Goal: Information Seeking & Learning: Learn about a topic

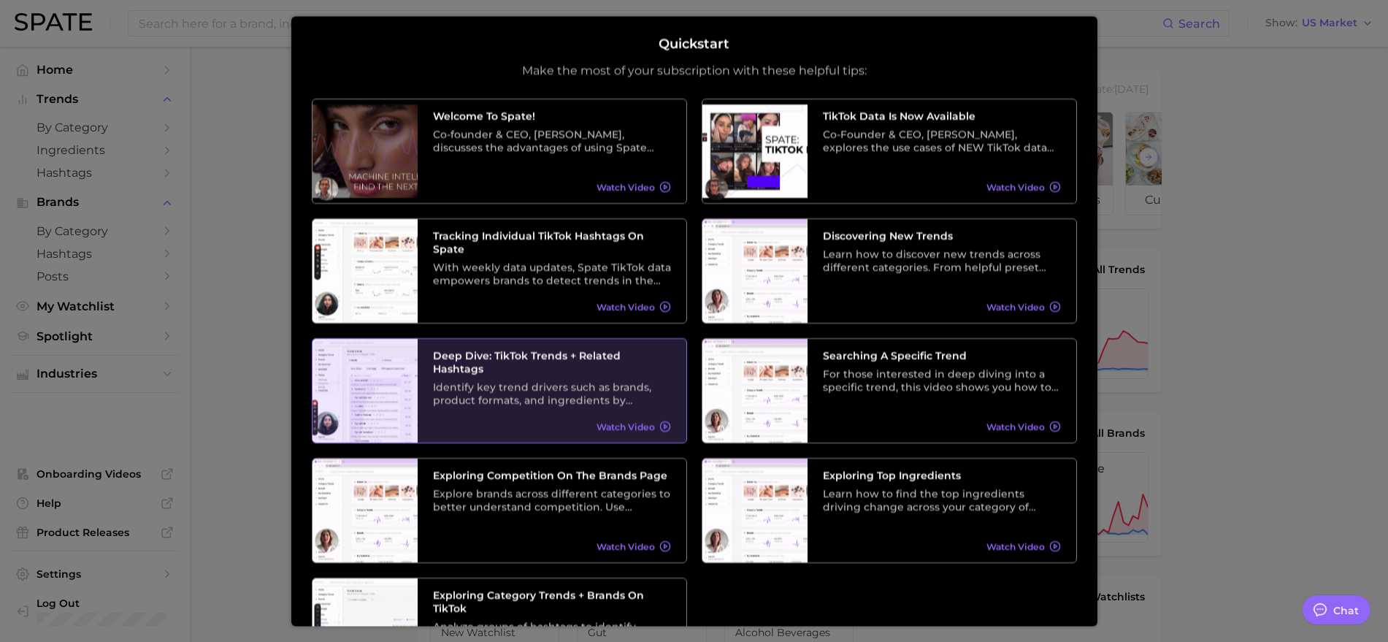
click at [512, 381] on div "Identify key trend drivers such as brands, product formats, and ingredients by …" at bounding box center [552, 394] width 238 height 26
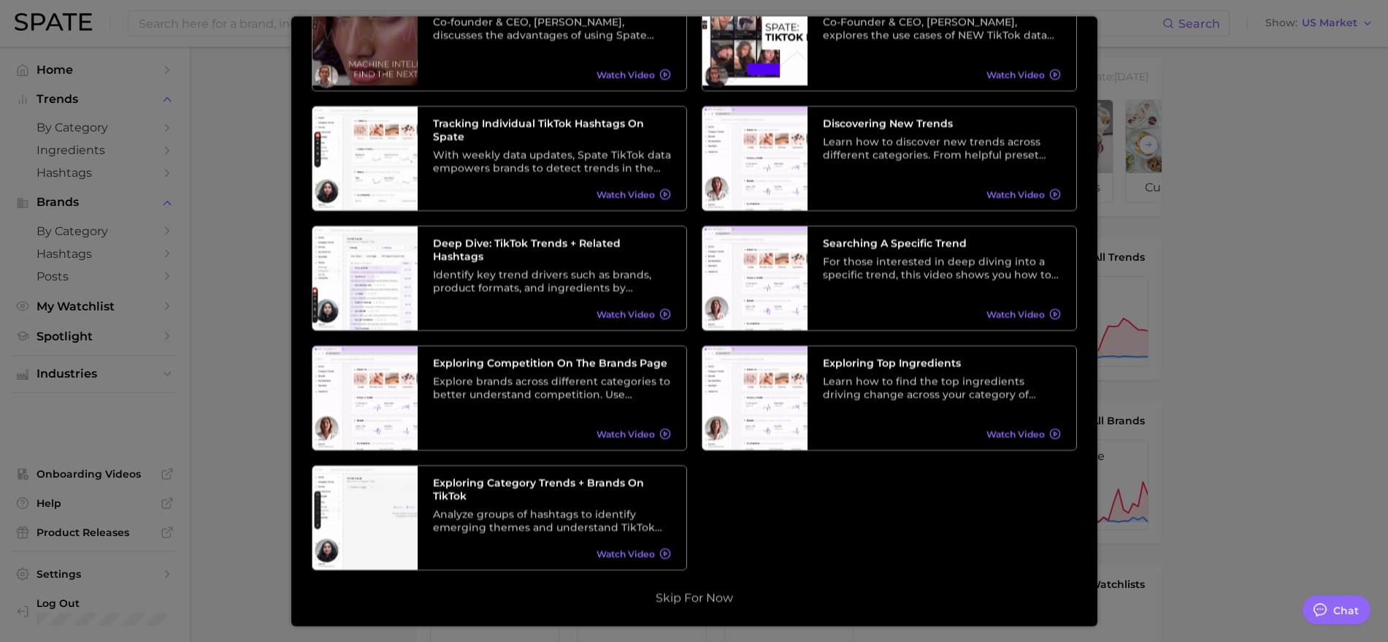
scroll to position [91, 0]
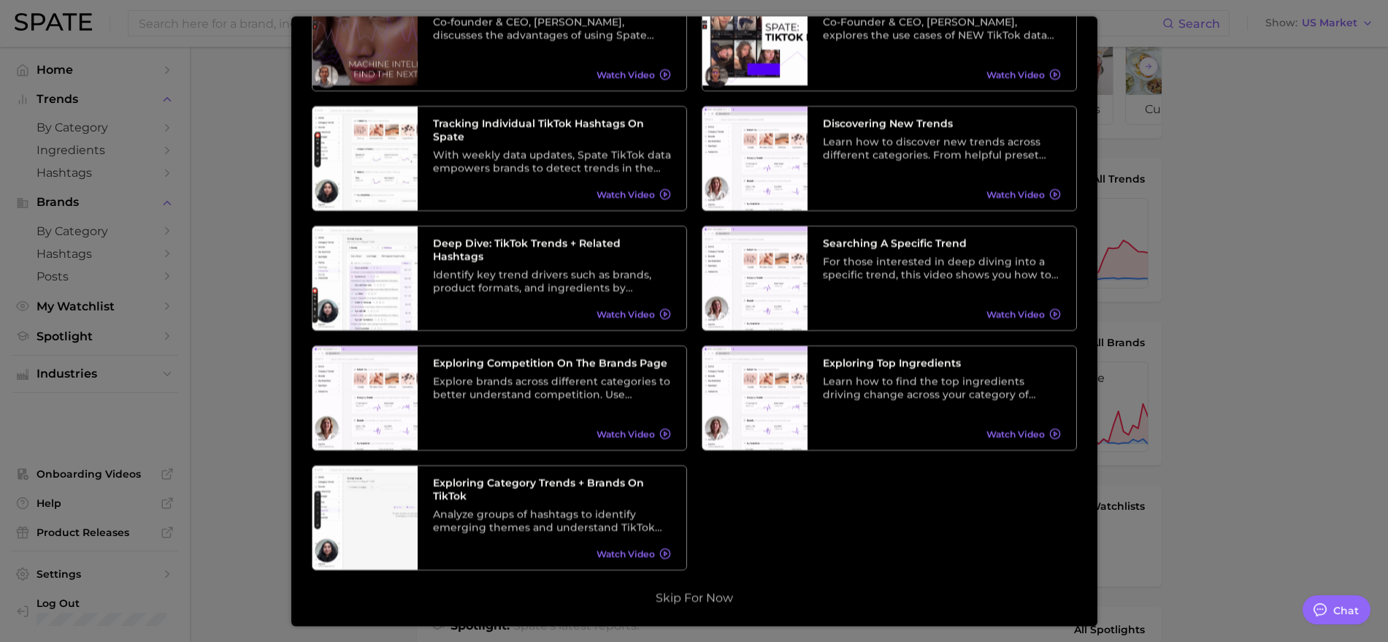
click at [258, 493] on div at bounding box center [694, 509] width 1388 height 1200
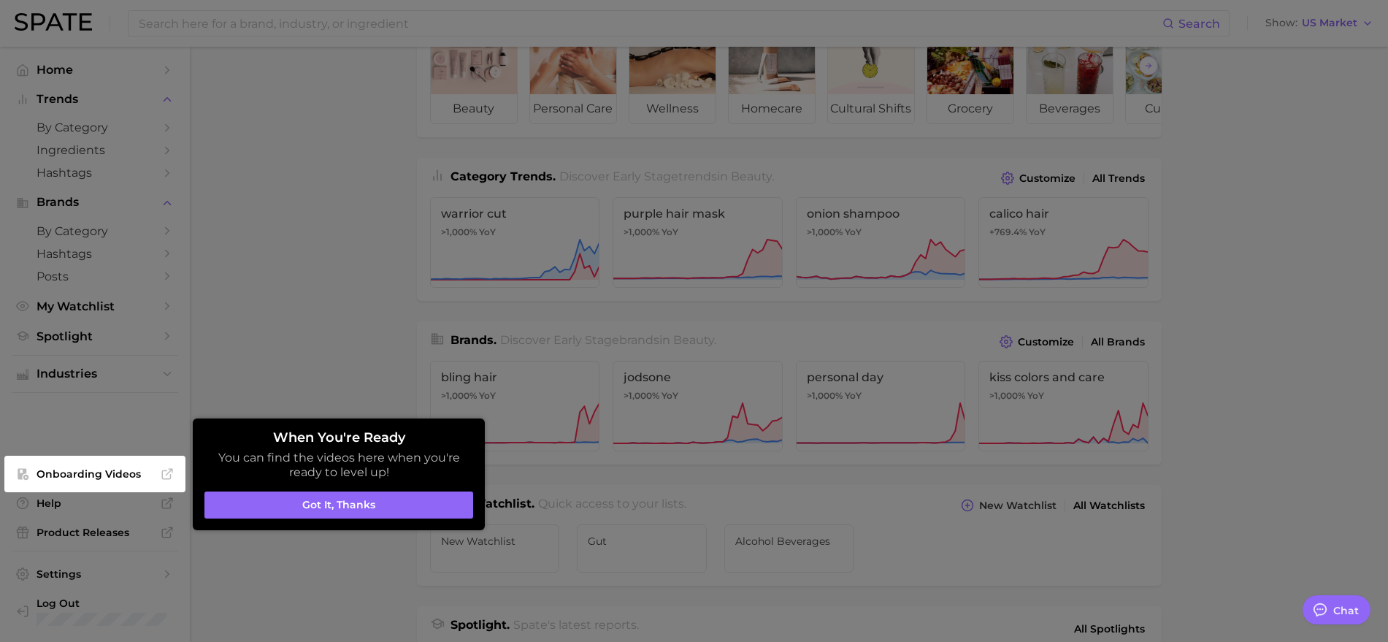
click at [315, 252] on div at bounding box center [694, 509] width 1388 height 1200
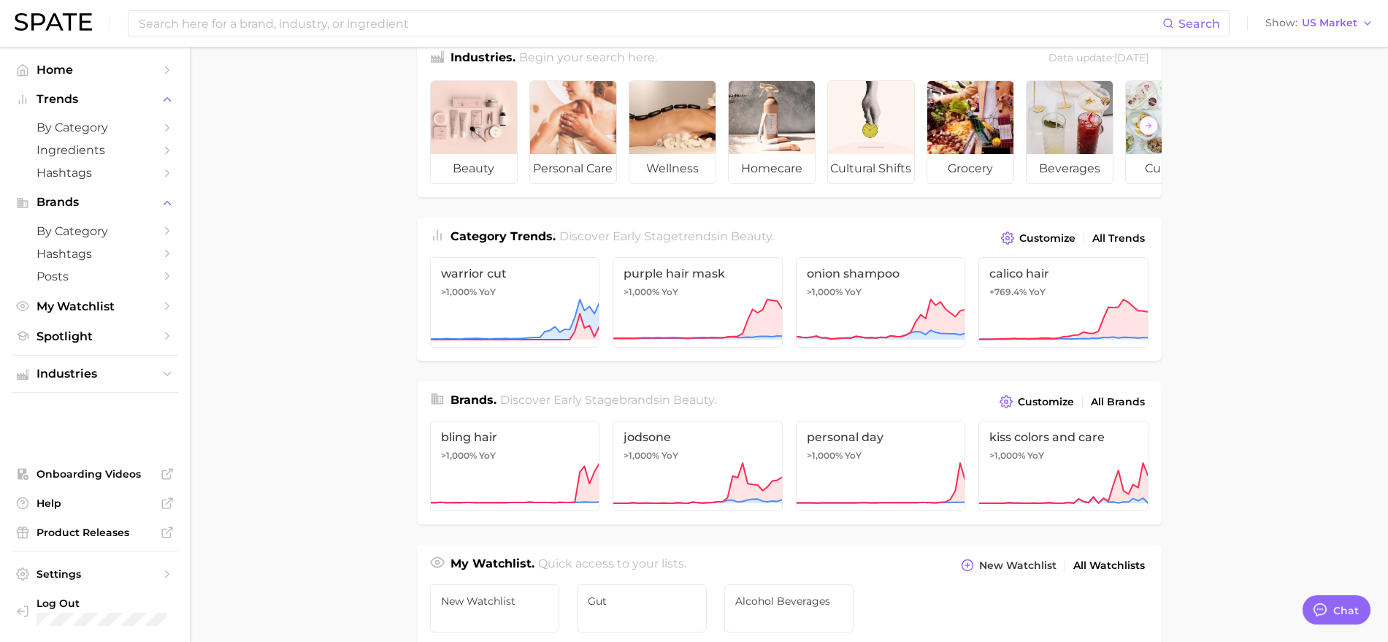
scroll to position [0, 0]
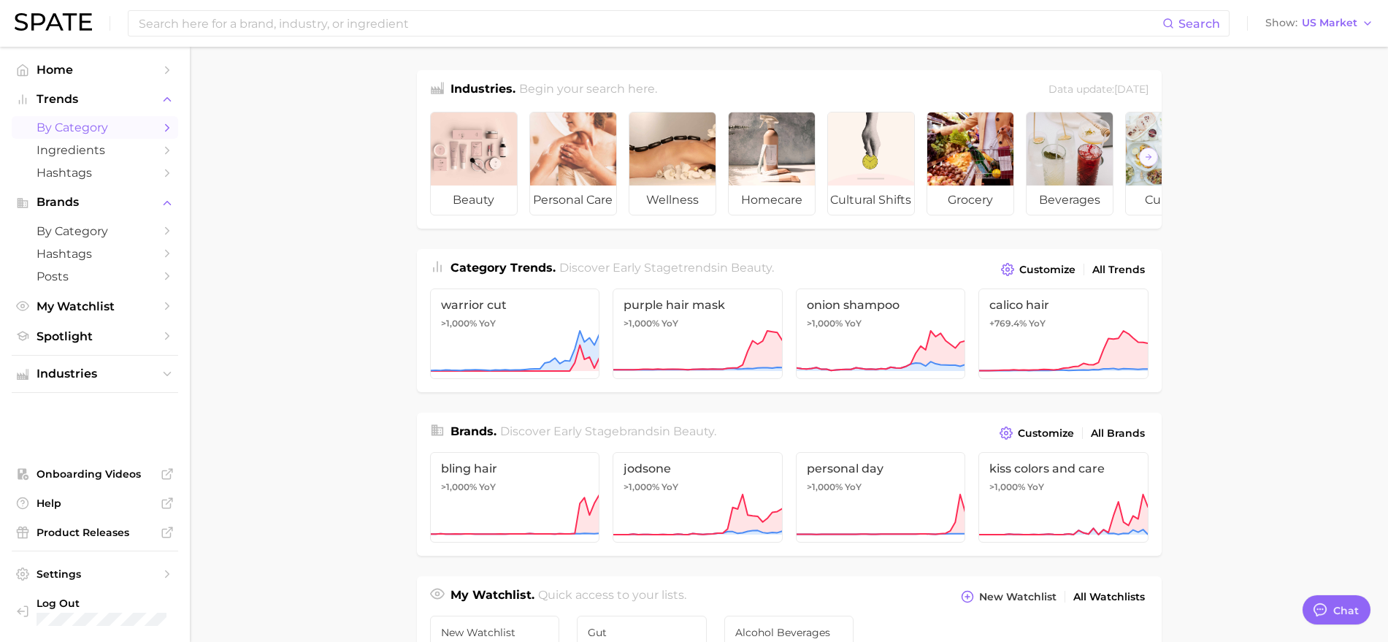
click at [100, 130] on span "by Category" at bounding box center [95, 127] width 117 height 14
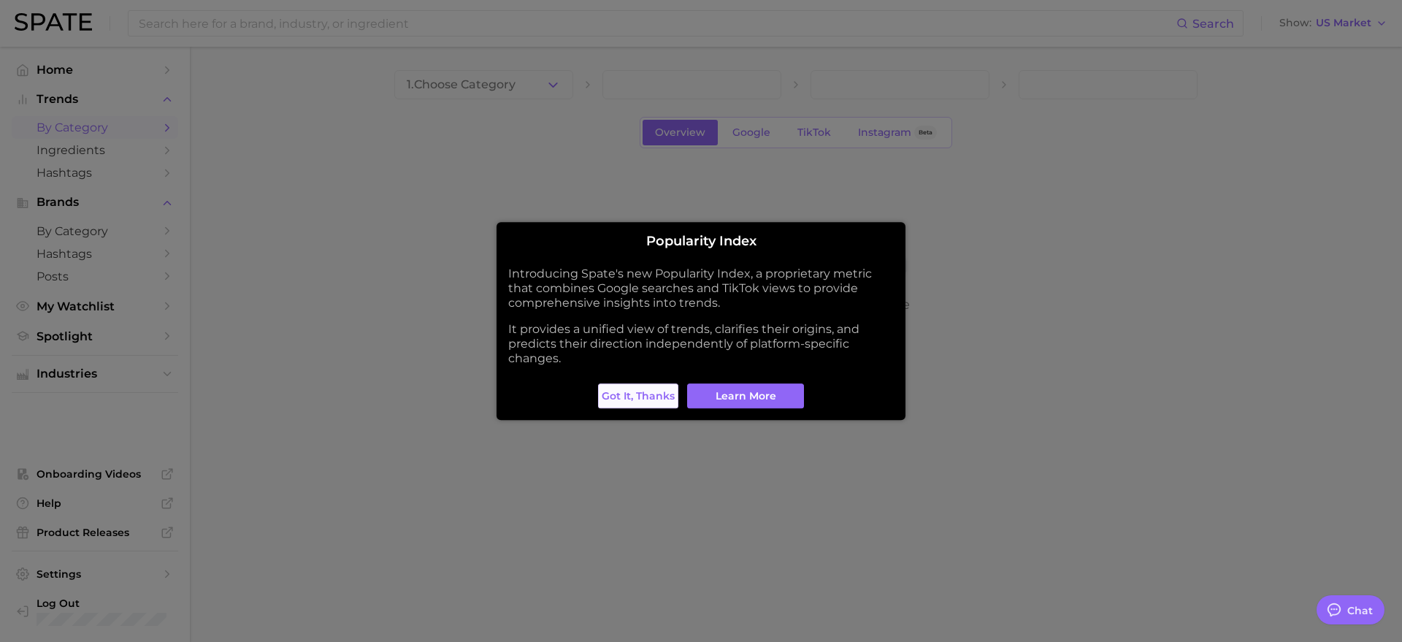
click at [658, 396] on span "Got it, thanks" at bounding box center [638, 396] width 73 height 12
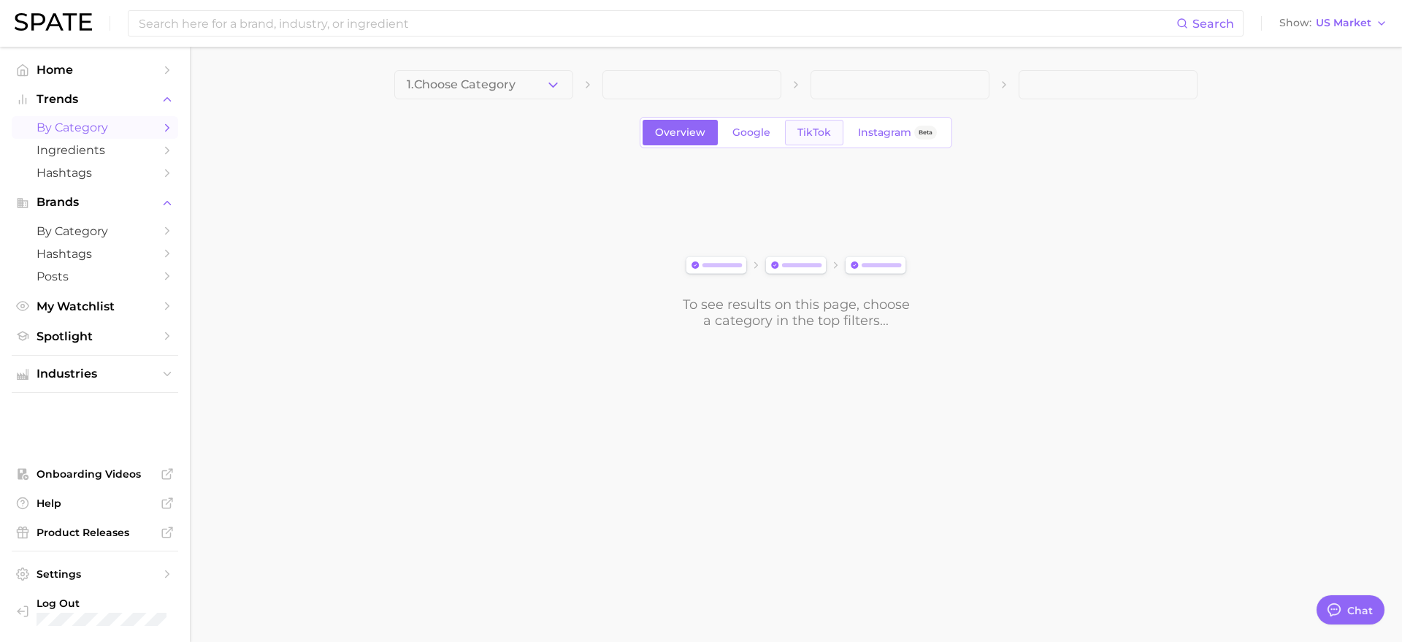
click at [817, 136] on span "TikTok" at bounding box center [814, 132] width 34 height 12
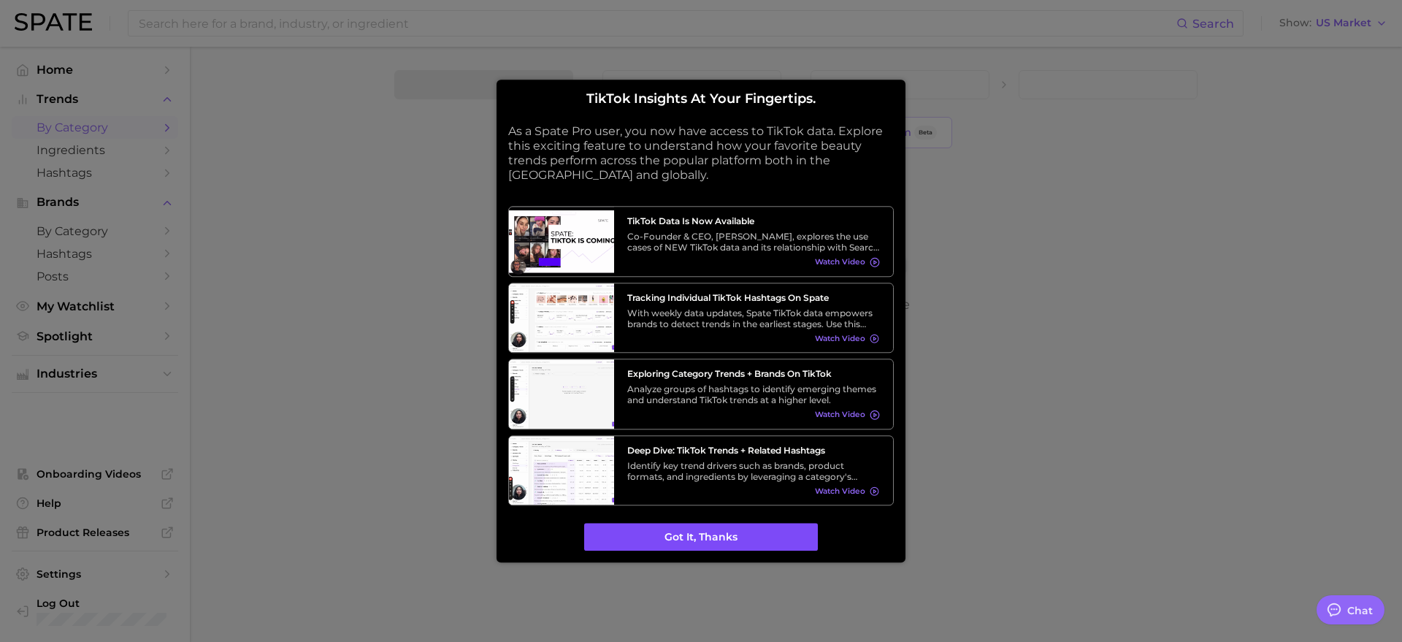
click at [711, 537] on button "Got it, thanks" at bounding box center [701, 537] width 234 height 28
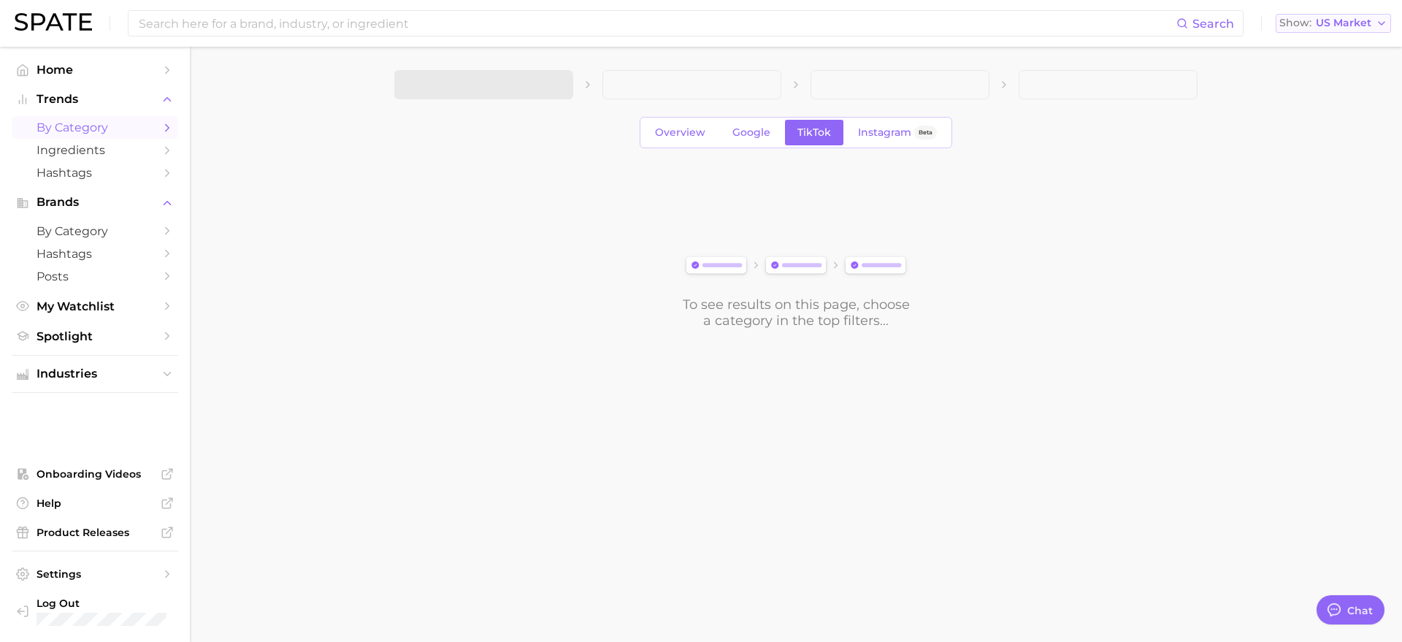
click at [1341, 27] on span "US Market" at bounding box center [1342, 23] width 55 height 8
click at [1304, 178] on span "Global" at bounding box center [1287, 178] width 34 height 12
click at [693, 86] on span at bounding box center [691, 84] width 179 height 29
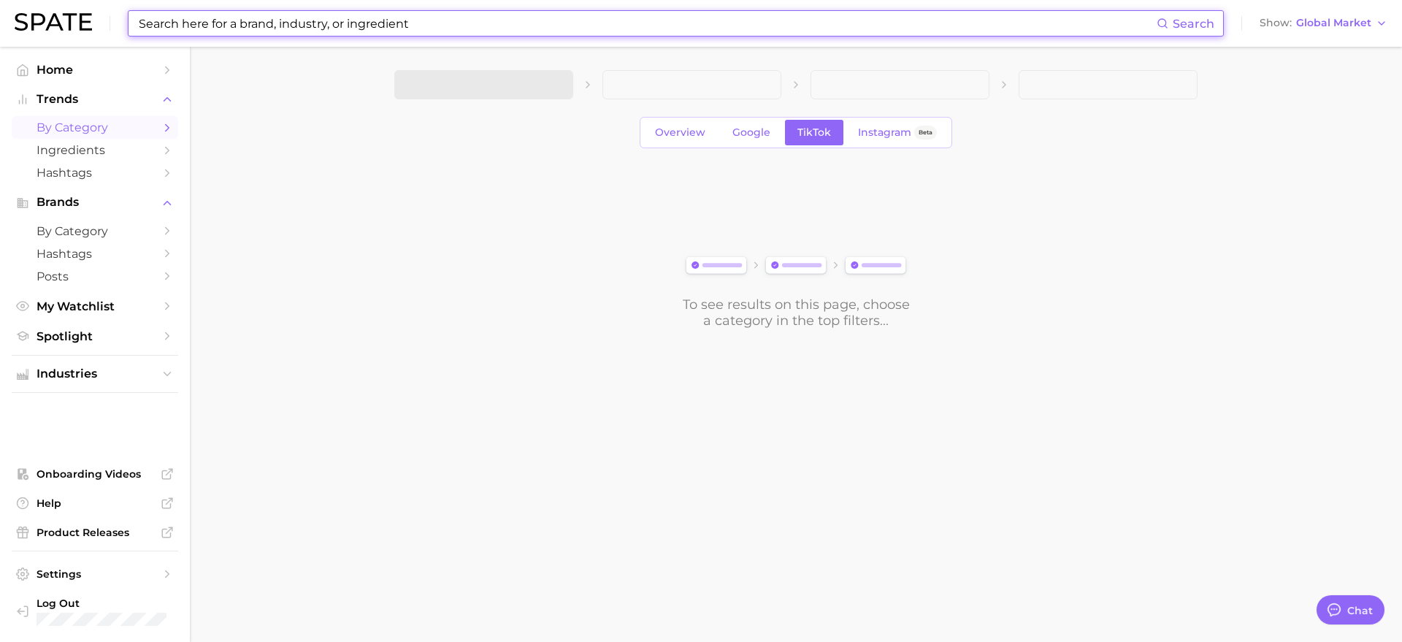
click at [365, 26] on input at bounding box center [646, 23] width 1019 height 25
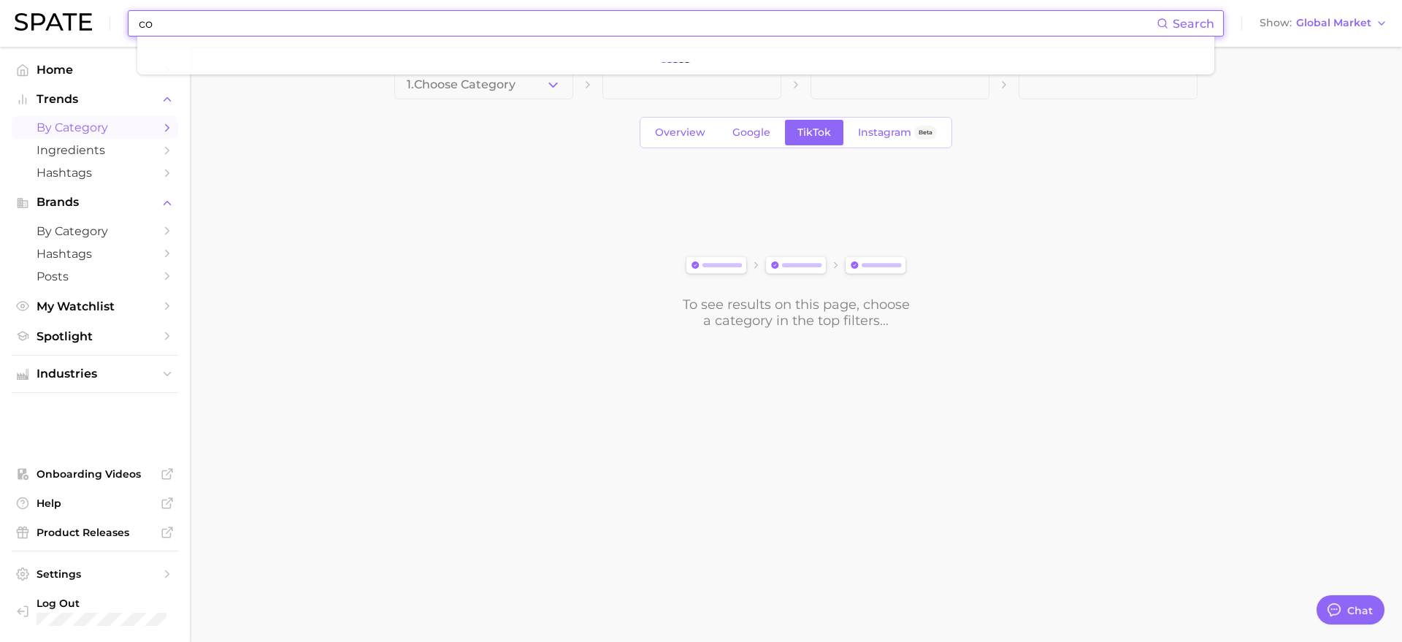
type input "c"
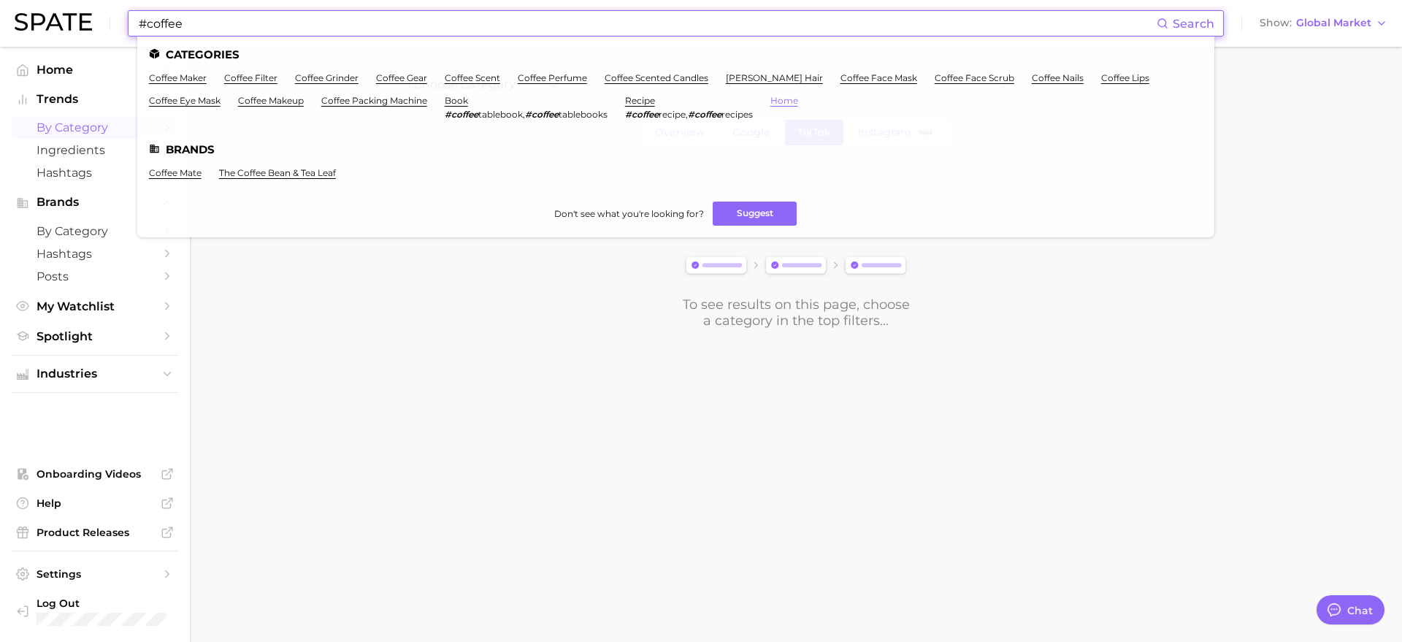
type input "#coffee"
click at [790, 103] on link "home" at bounding box center [784, 100] width 28 height 11
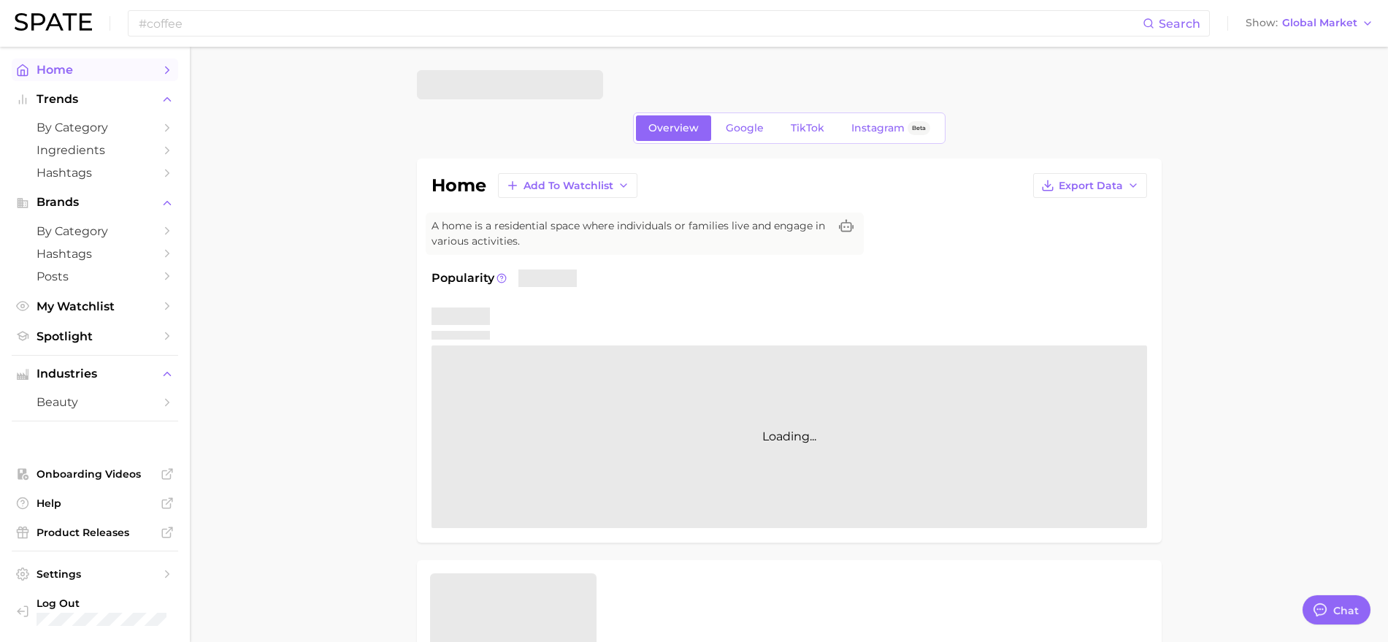
click at [88, 72] on span "Home" at bounding box center [95, 70] width 117 height 14
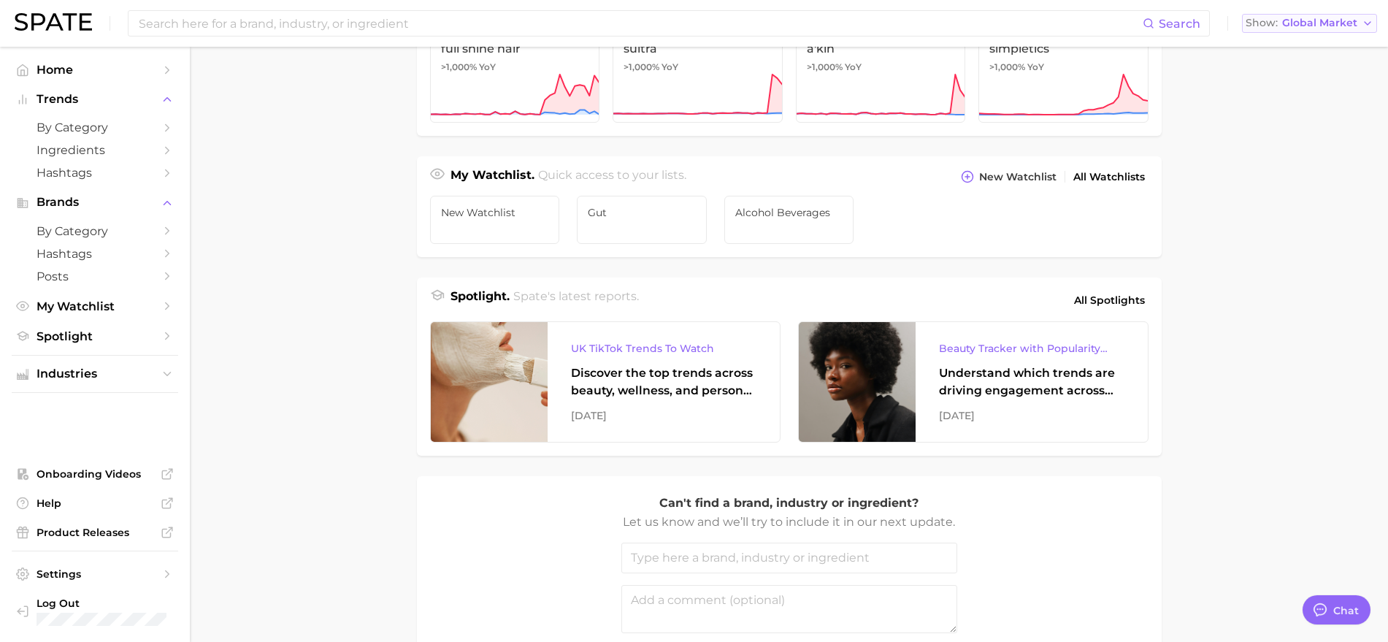
scroll to position [271, 0]
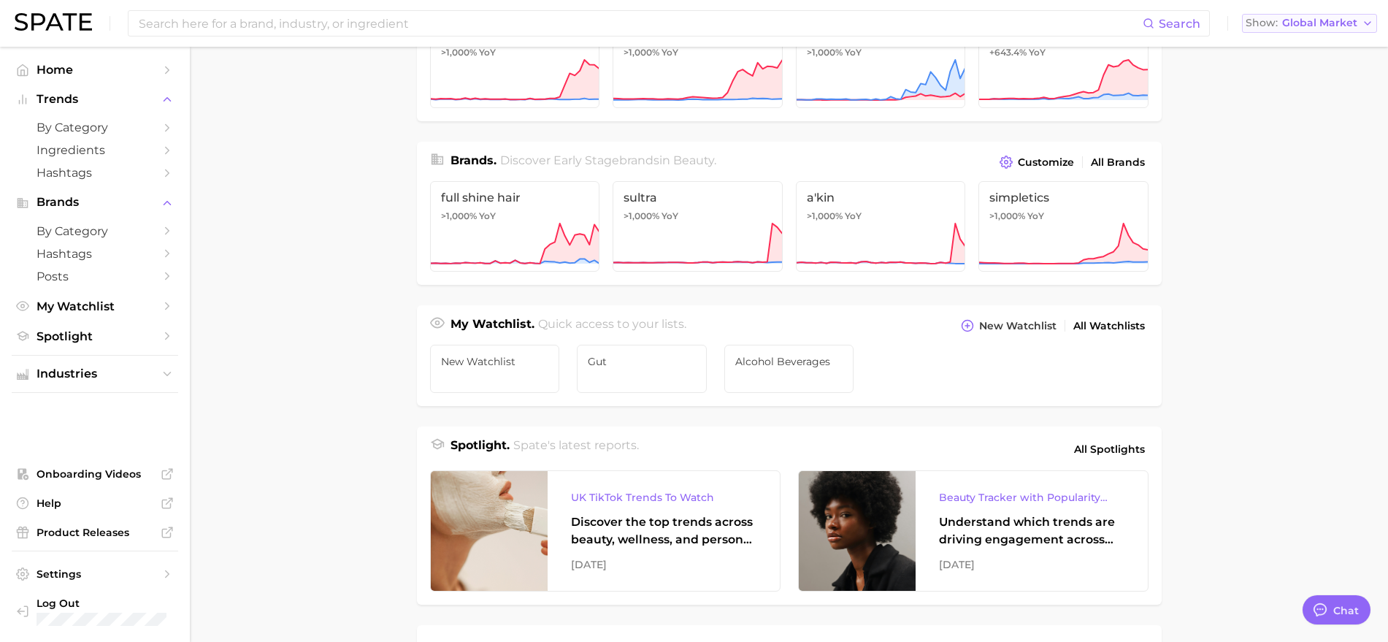
click at [1336, 27] on span "Global Market" at bounding box center [1319, 23] width 75 height 8
click at [1300, 53] on button "United States" at bounding box center [1309, 47] width 135 height 26
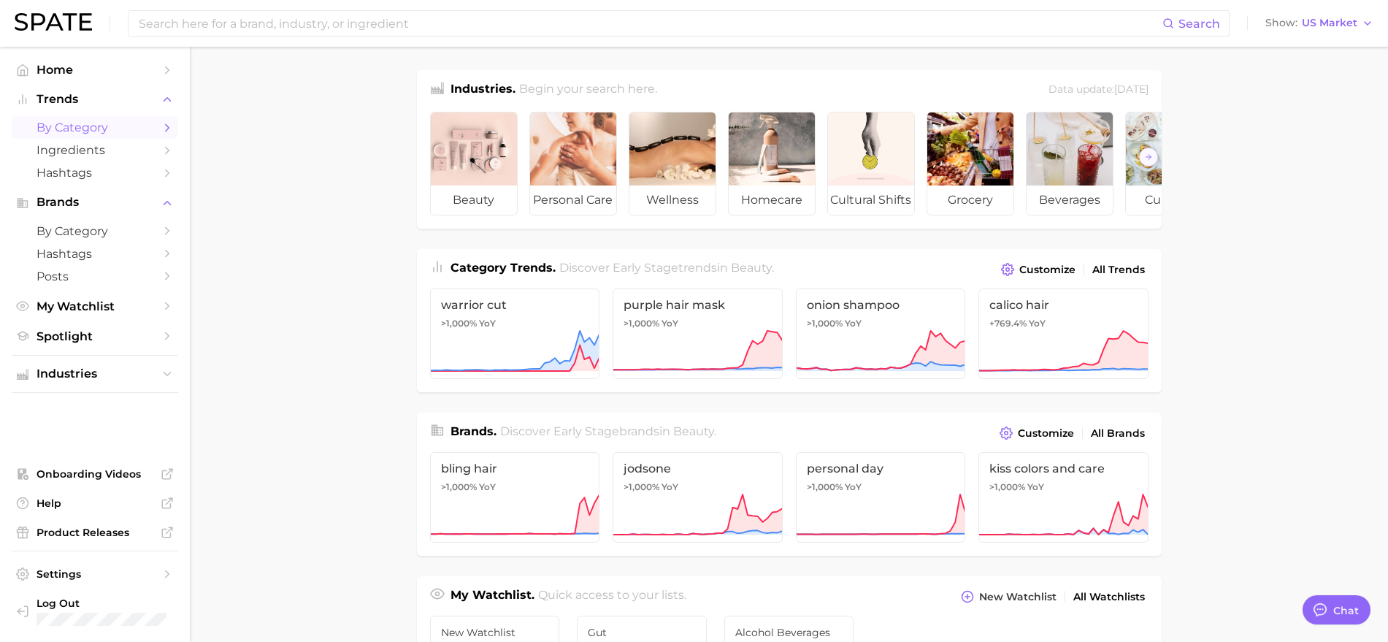
click at [77, 120] on span "by Category" at bounding box center [95, 127] width 117 height 14
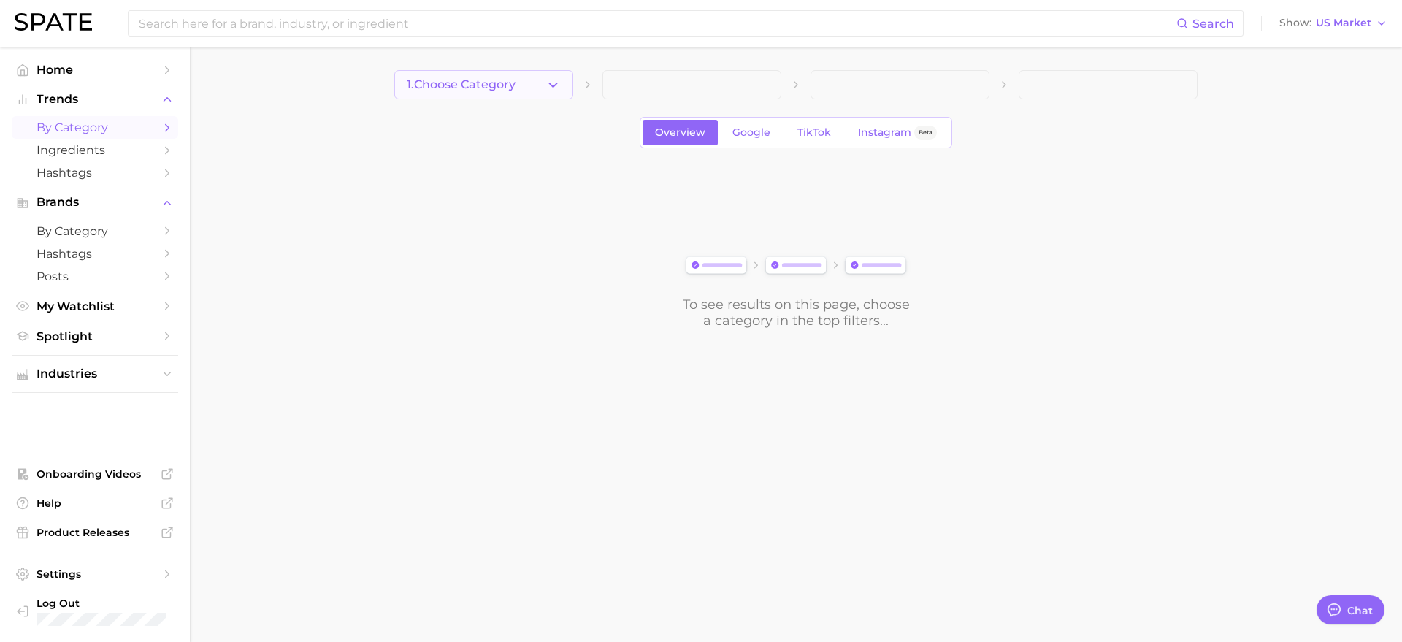
click at [521, 85] on button "1. Choose Category" at bounding box center [483, 84] width 179 height 29
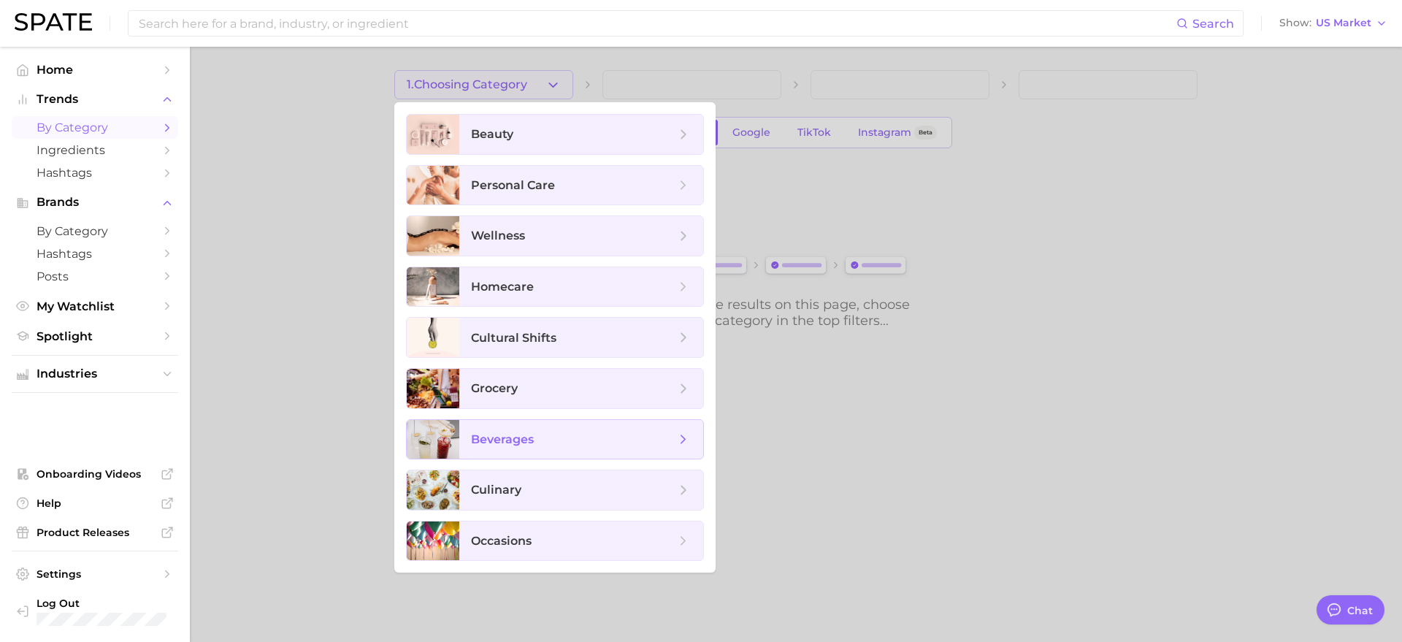
click at [541, 420] on span "beverages" at bounding box center [581, 439] width 244 height 39
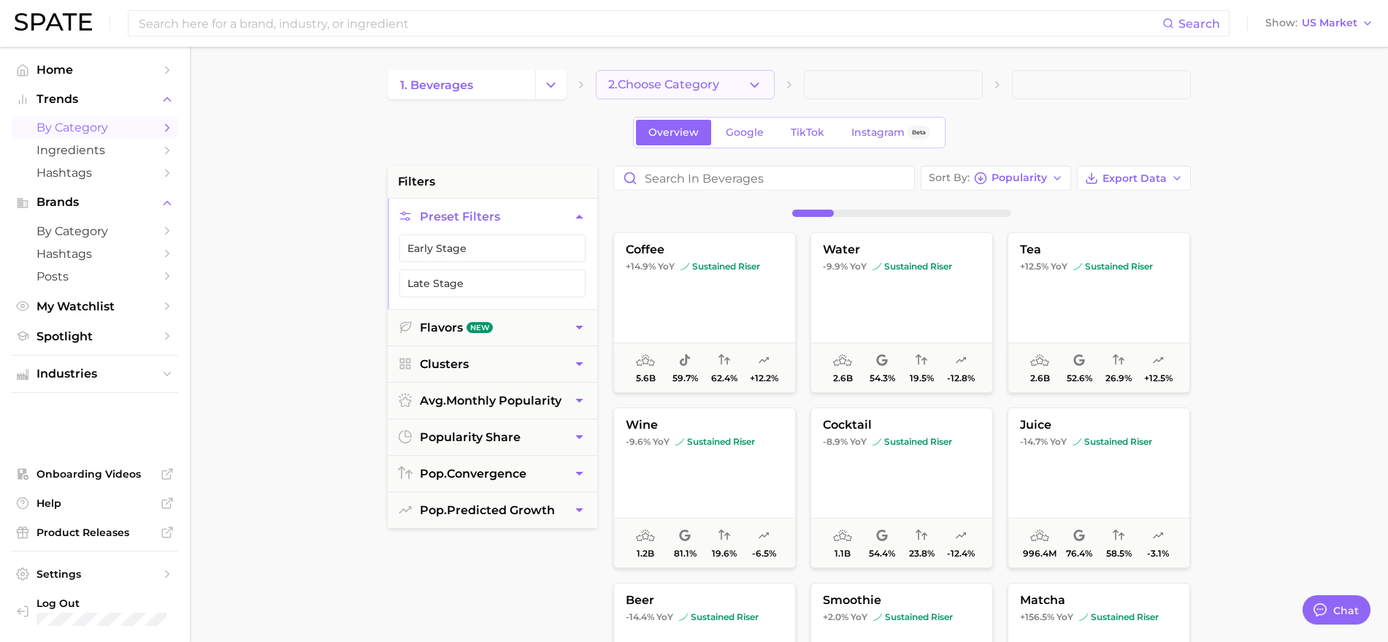
click at [663, 87] on span "2. Choose Category" at bounding box center [663, 84] width 111 height 13
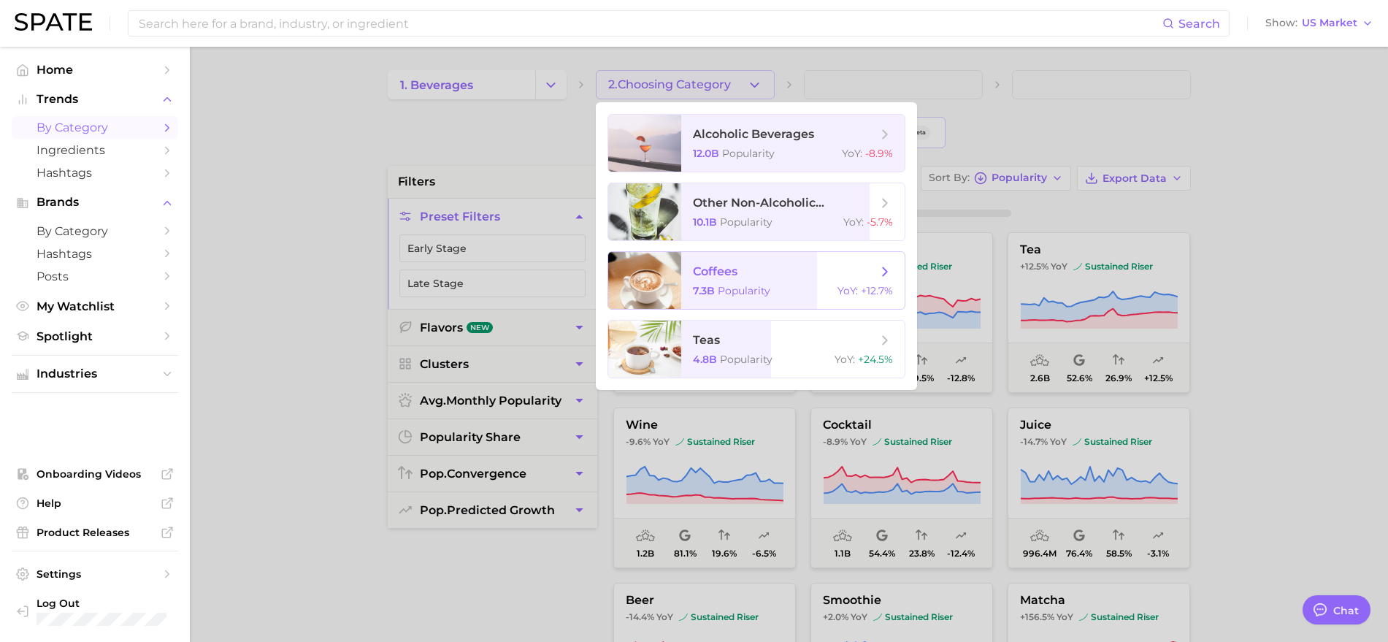
click at [721, 279] on span "coffees 7.3b Popularity YoY : +12.7%" at bounding box center [792, 280] width 223 height 57
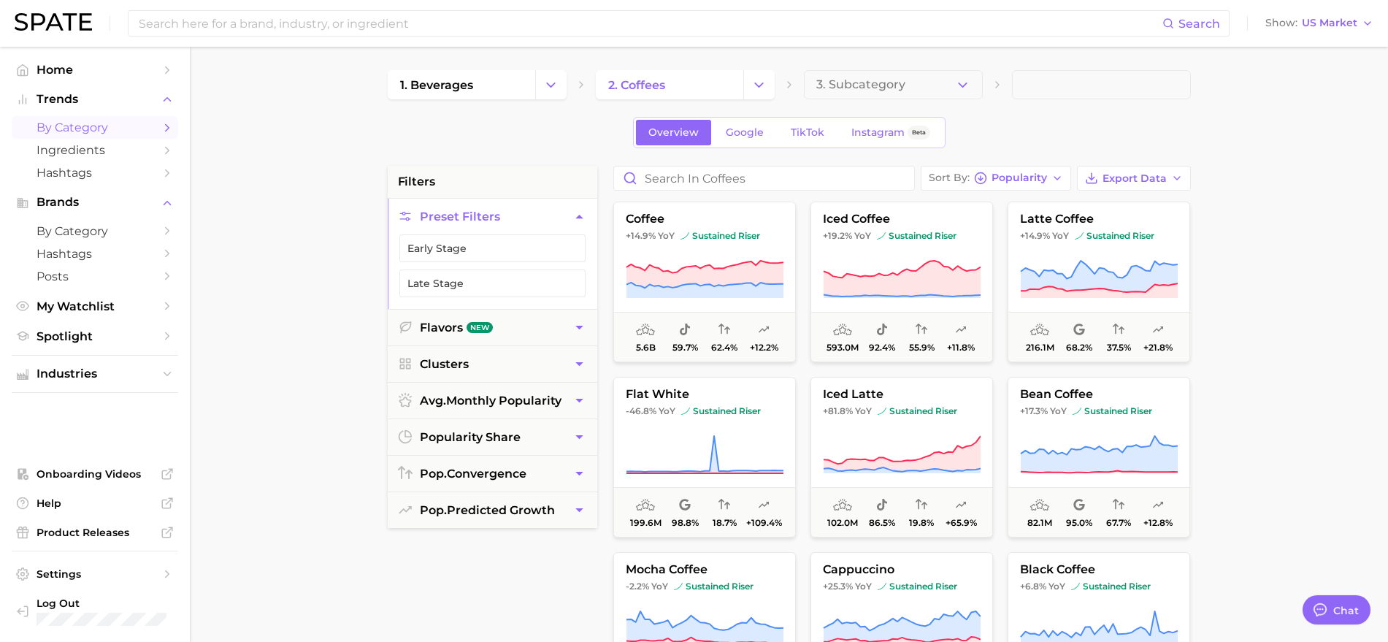
scroll to position [91, 0]
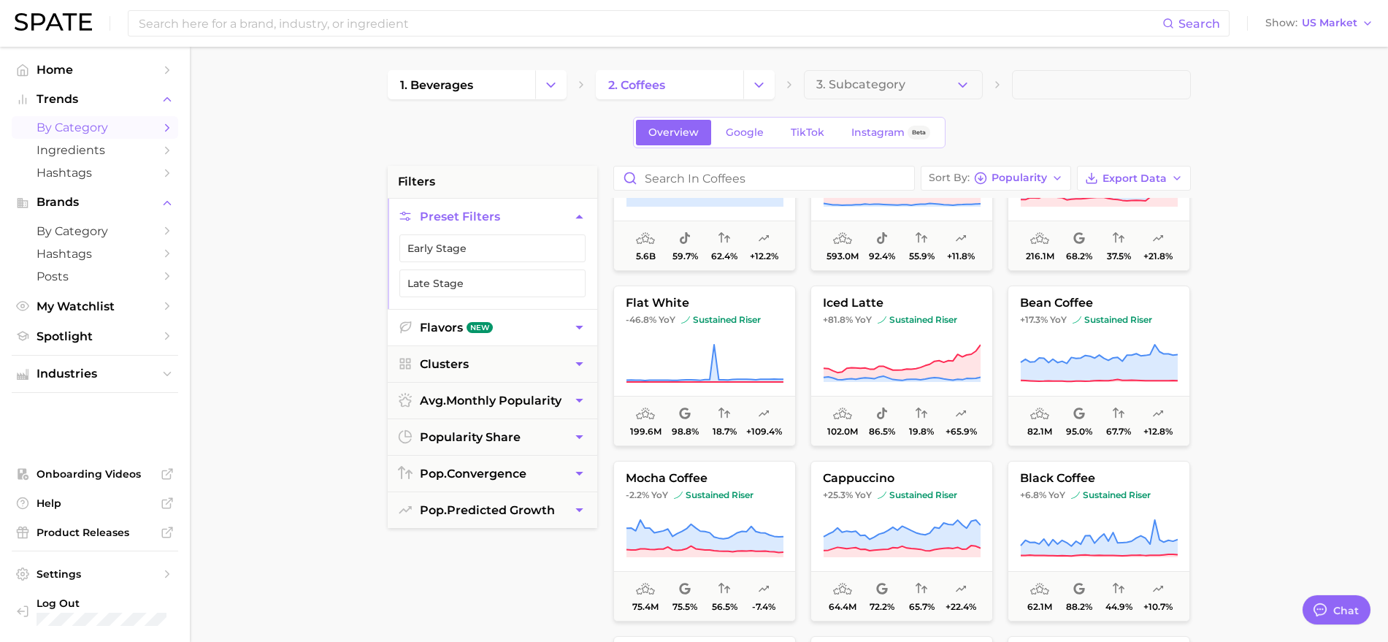
click at [534, 324] on button "Flavors New" at bounding box center [493, 328] width 210 height 36
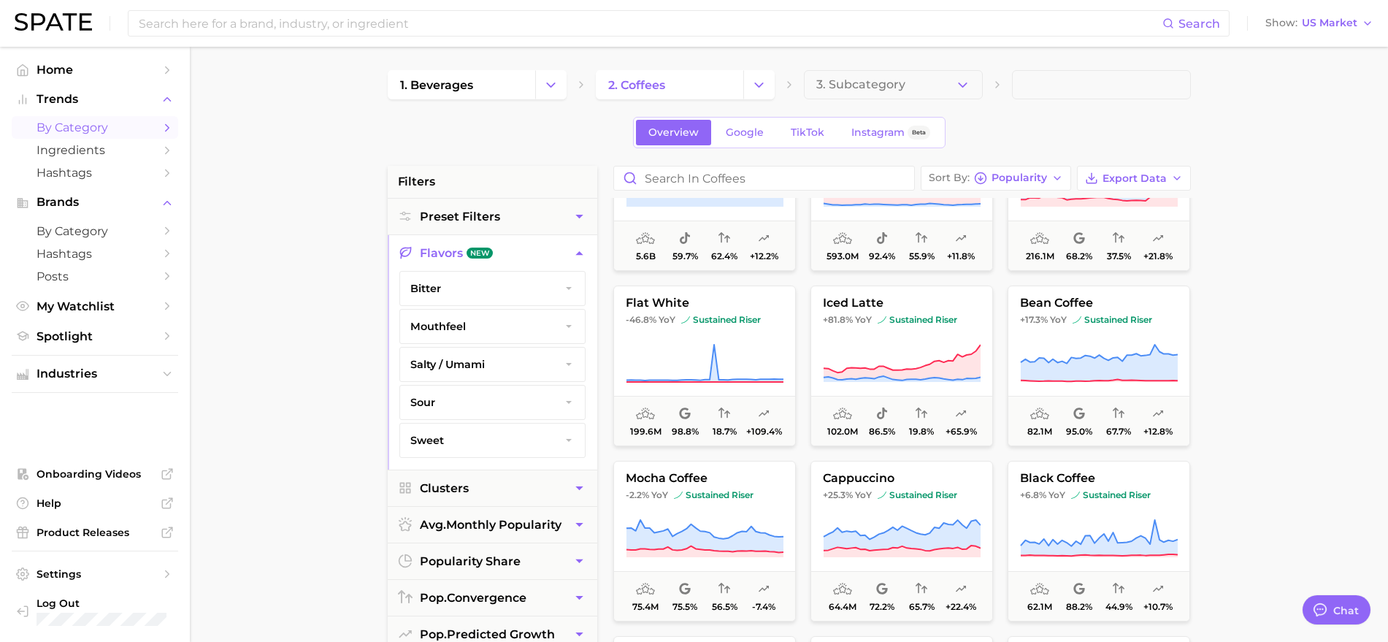
click at [566, 283] on icon "button" at bounding box center [569, 289] width 12 height 12
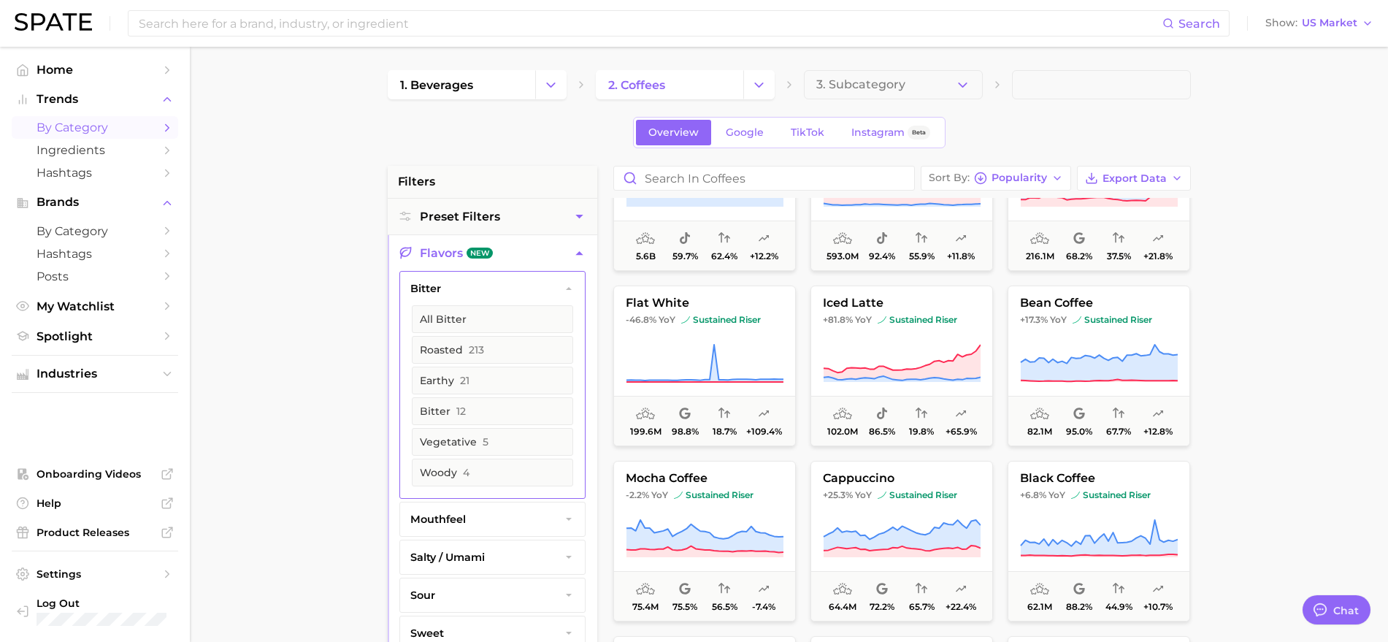
click at [566, 283] on icon "button" at bounding box center [569, 289] width 12 height 12
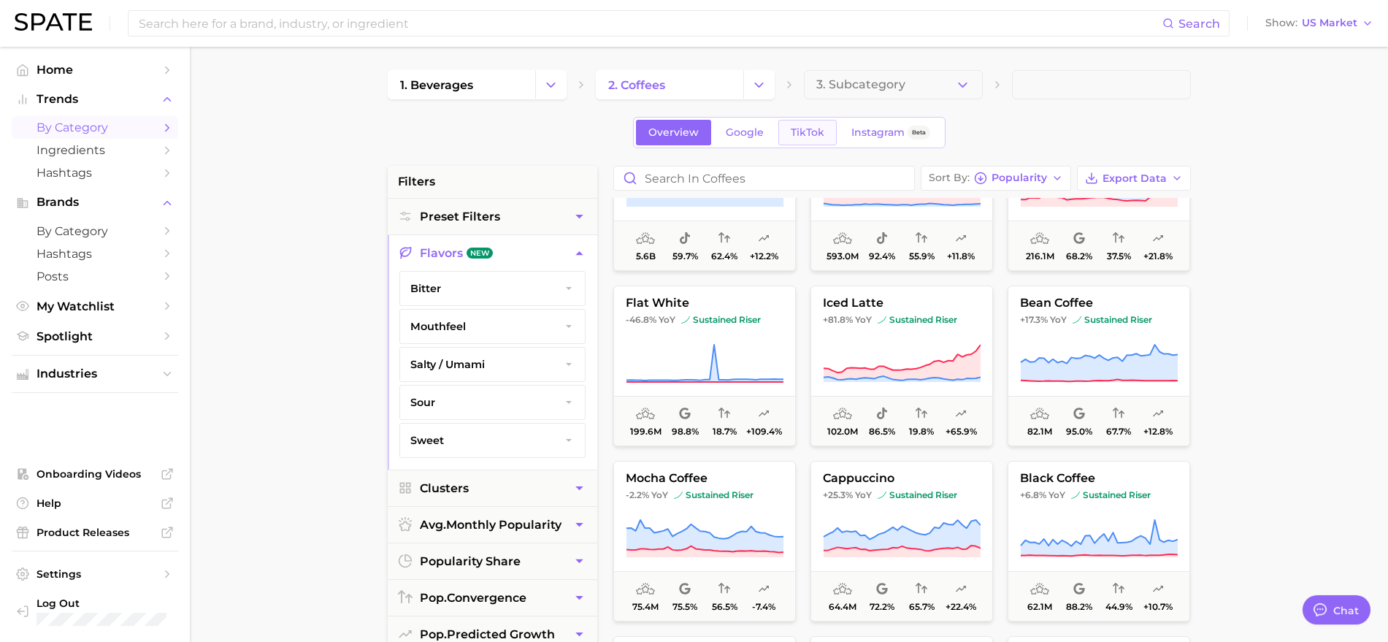
click at [802, 138] on span "TikTok" at bounding box center [808, 132] width 34 height 12
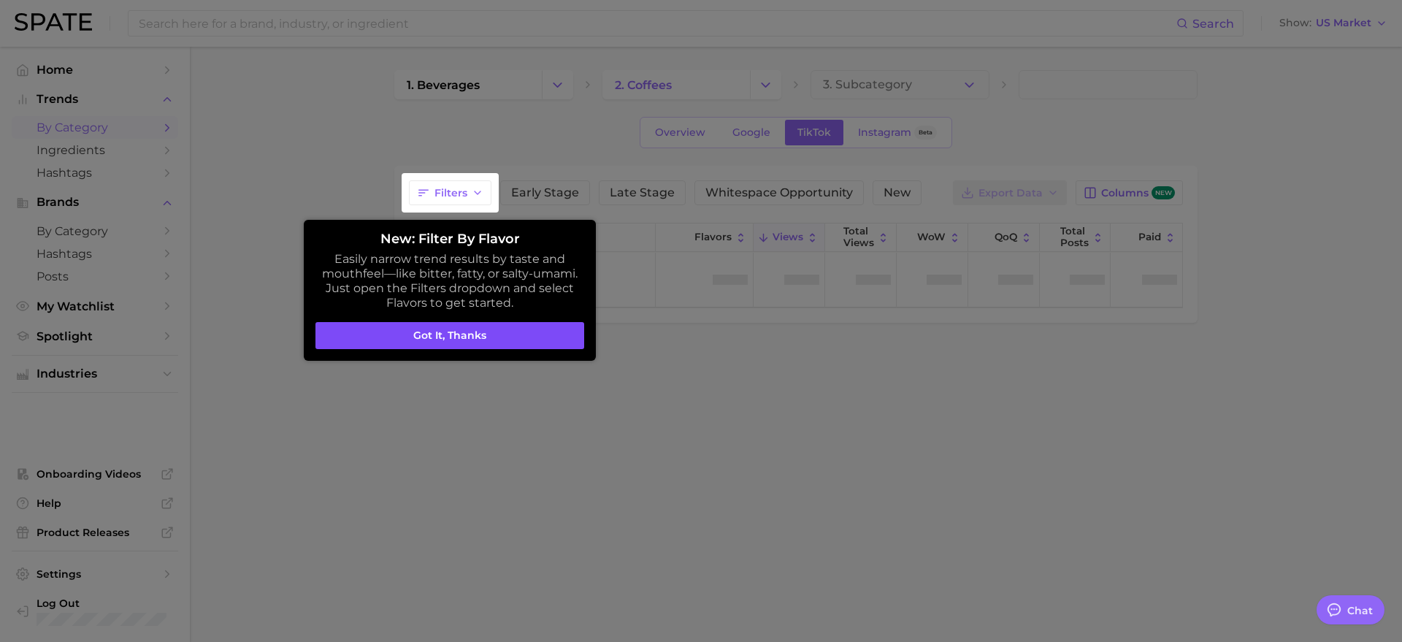
click at [485, 332] on button "Got it, thanks" at bounding box center [449, 336] width 269 height 28
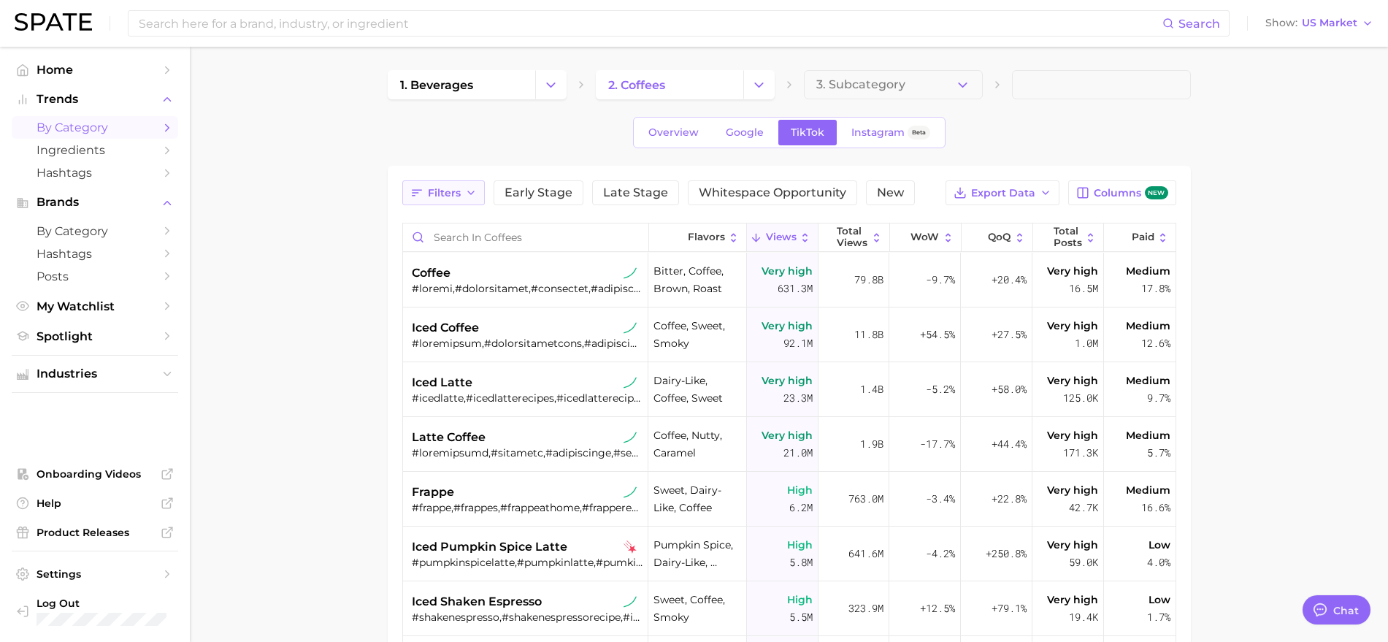
type textarea "x"
click at [474, 187] on icon "button" at bounding box center [471, 193] width 12 height 12
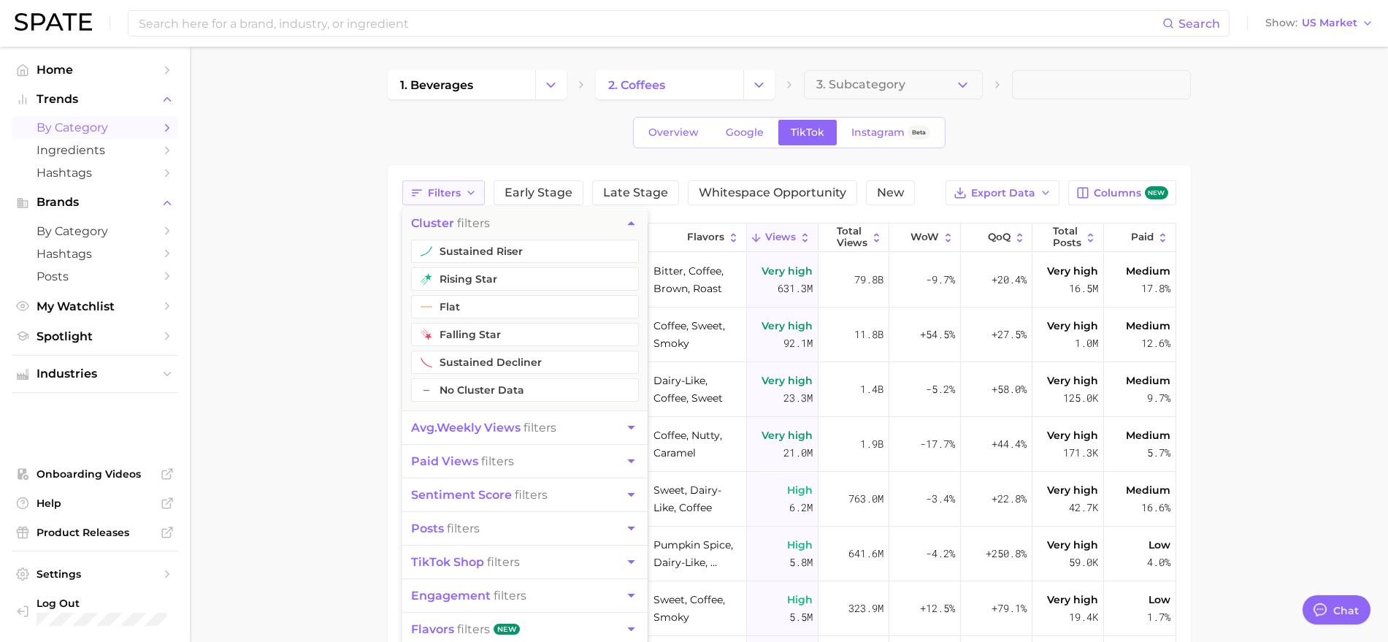
click at [475, 187] on icon "button" at bounding box center [471, 193] width 12 height 12
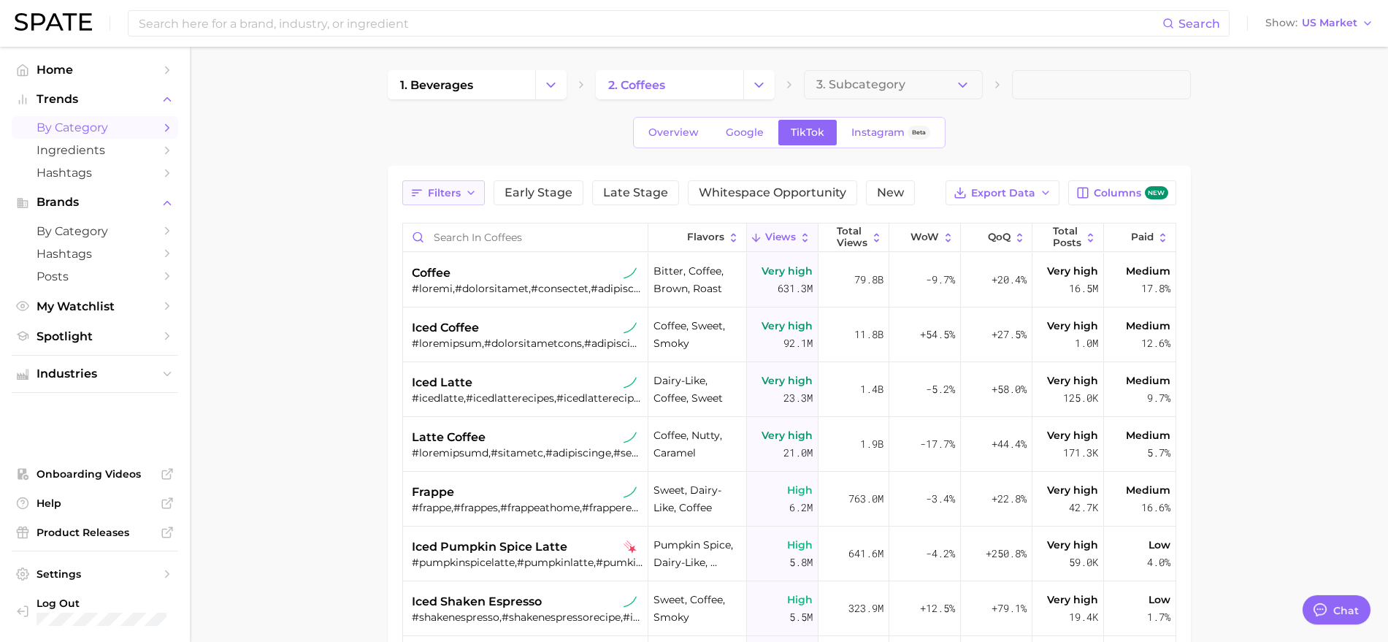
click at [475, 187] on icon "button" at bounding box center [471, 193] width 12 height 12
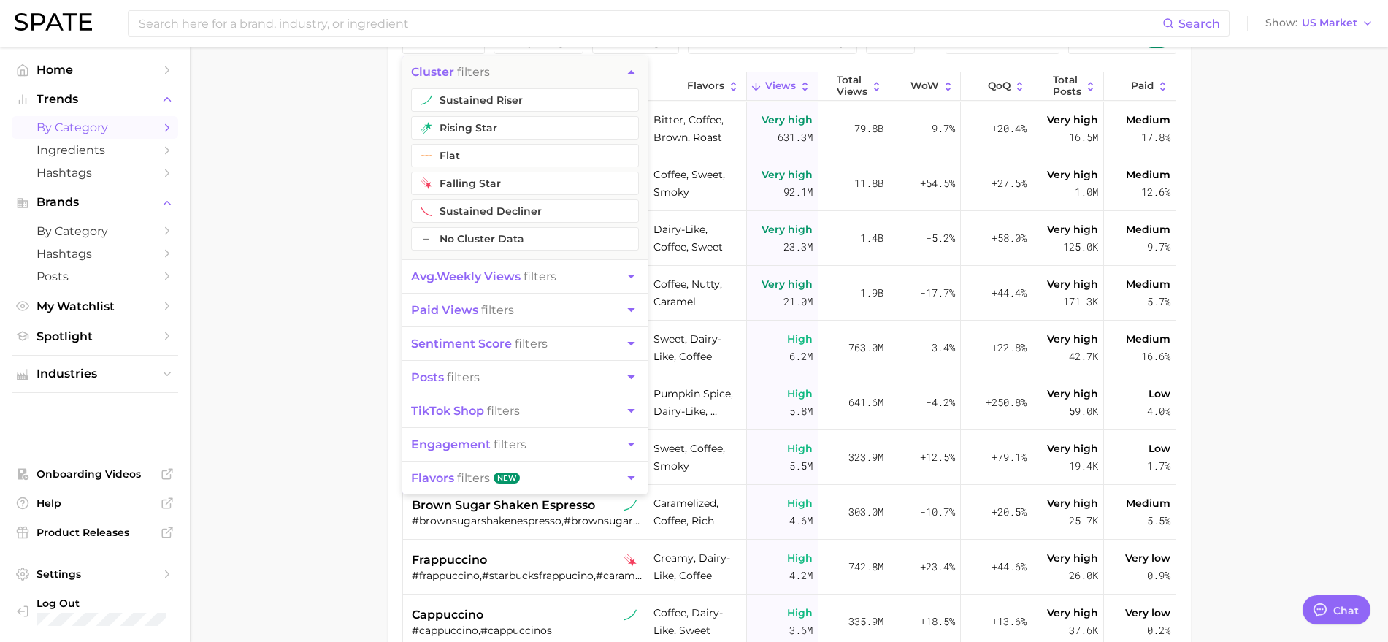
scroll to position [183, 0]
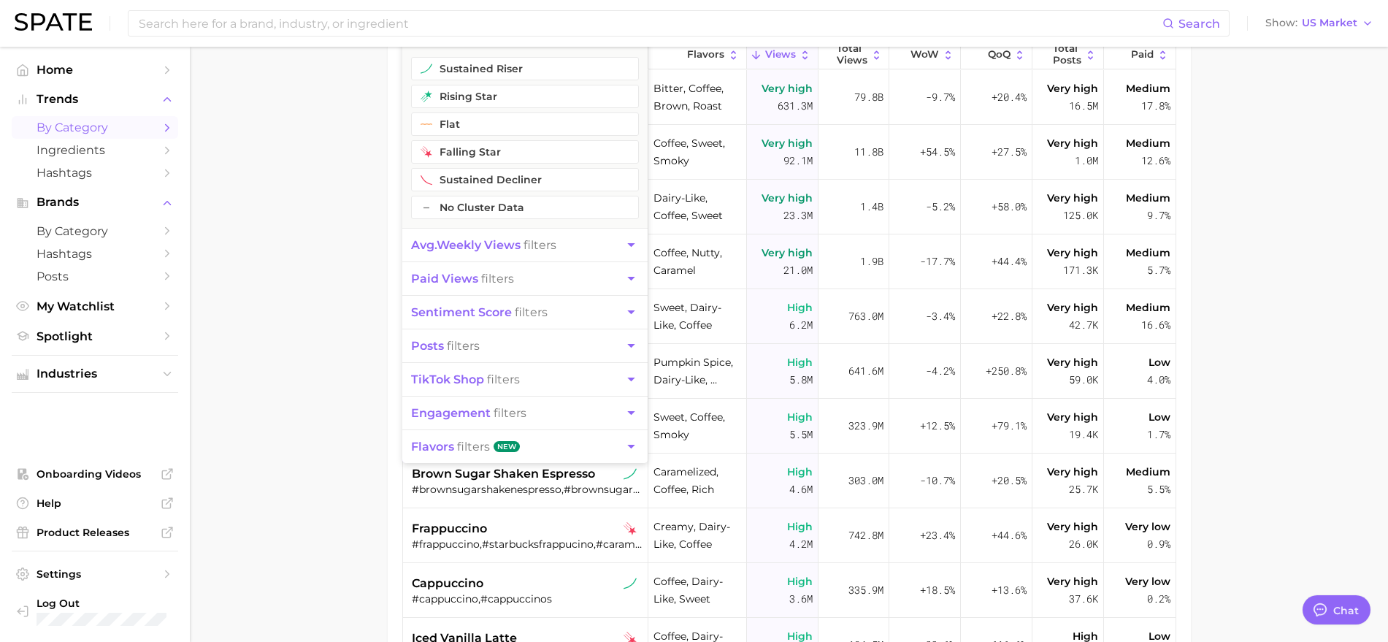
click at [458, 444] on span "flavors filters" at bounding box center [450, 446] width 79 height 14
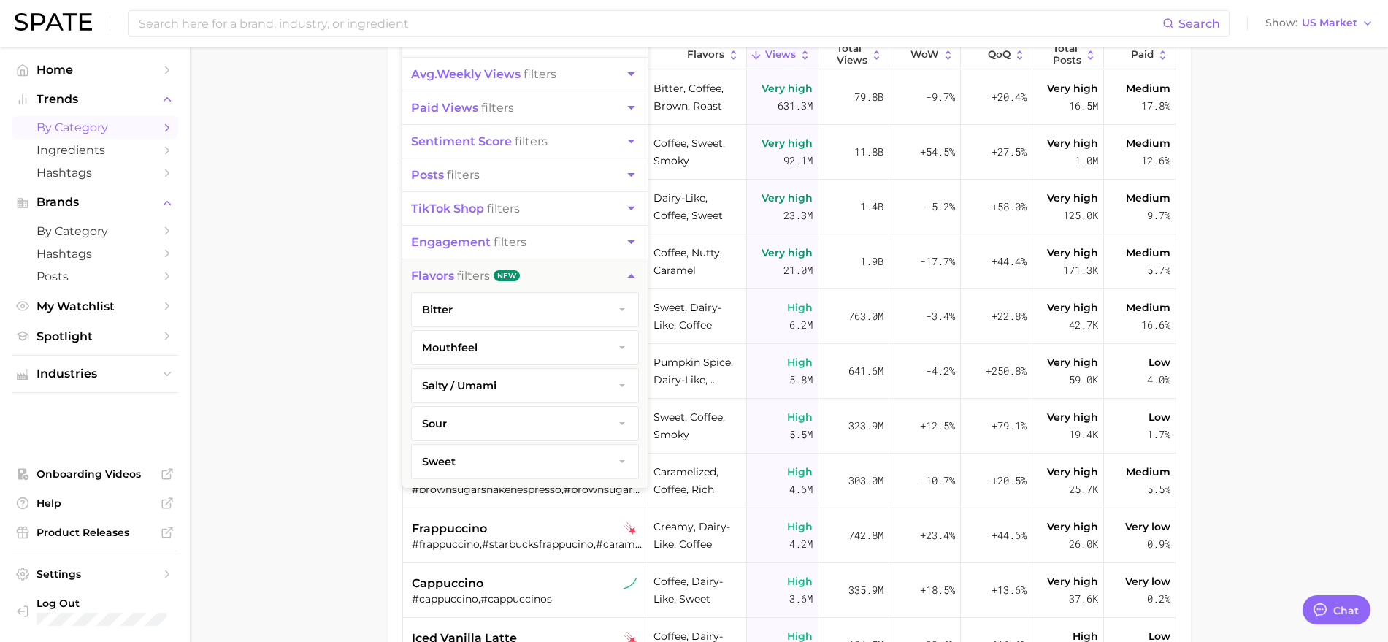
click at [491, 457] on button "sweet" at bounding box center [525, 462] width 226 height 34
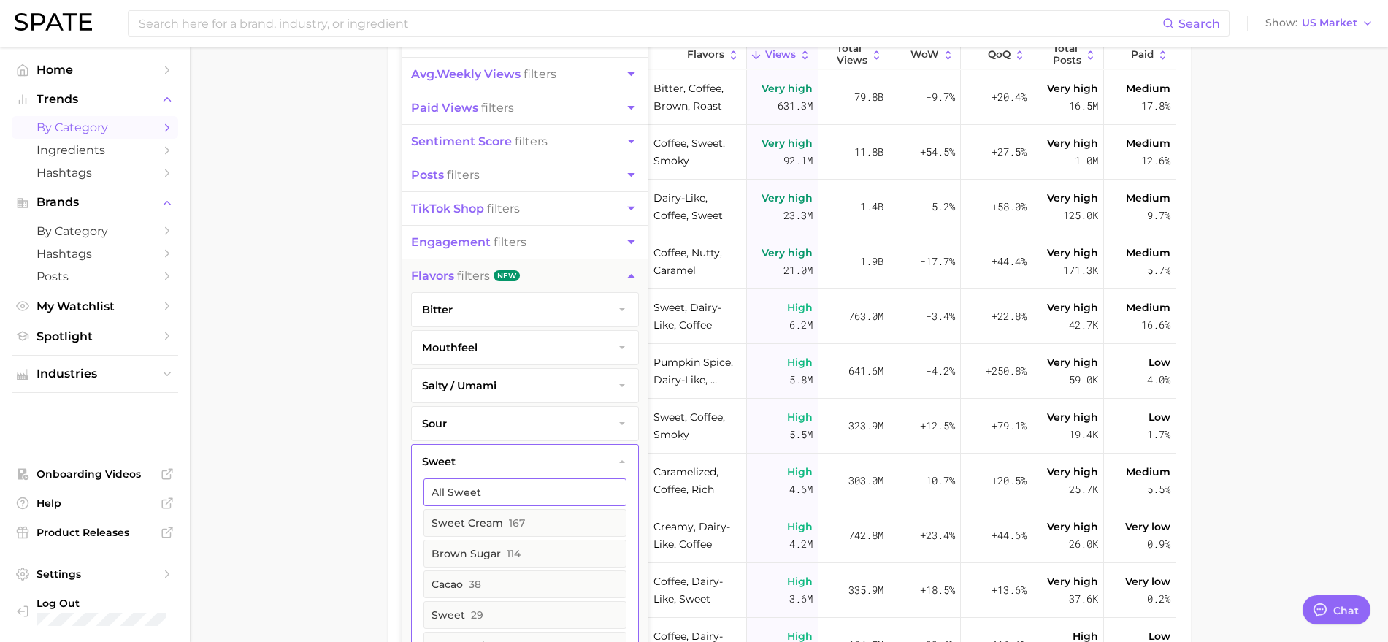
click at [481, 486] on button "All sweet" at bounding box center [524, 492] width 203 height 28
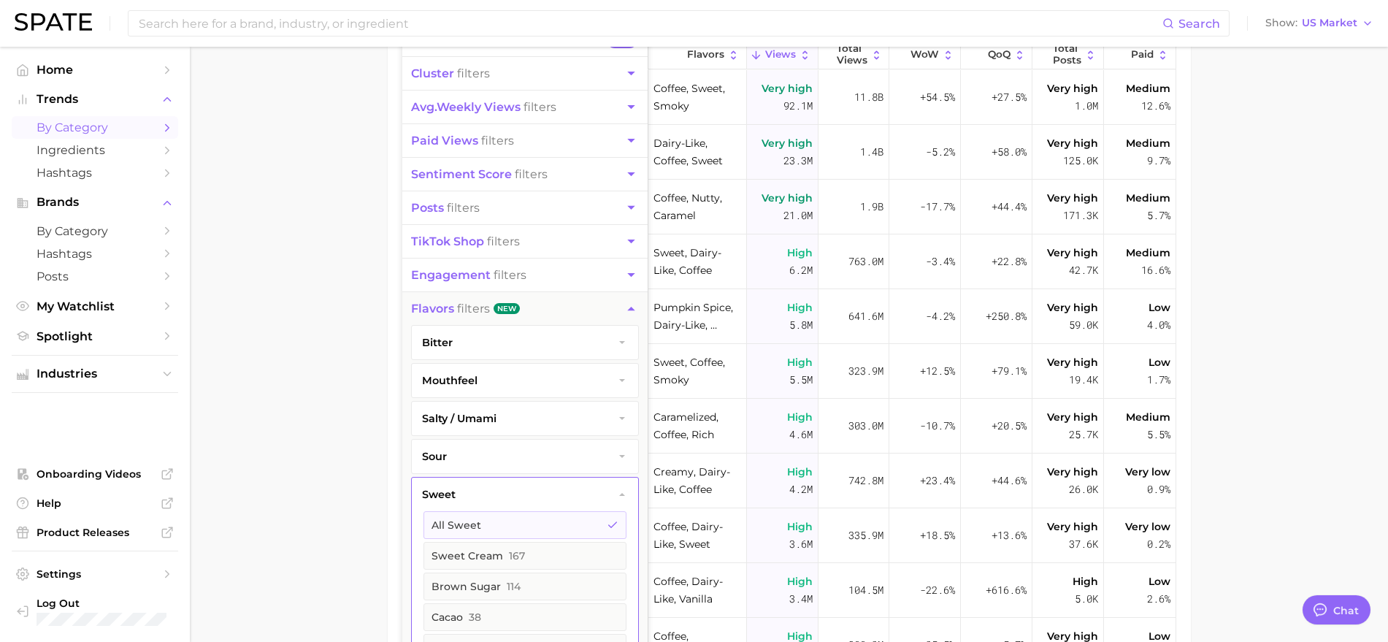
click at [458, 419] on span "salty / umami" at bounding box center [459, 418] width 74 height 13
click at [466, 439] on button "All salty / umami" at bounding box center [524, 449] width 203 height 28
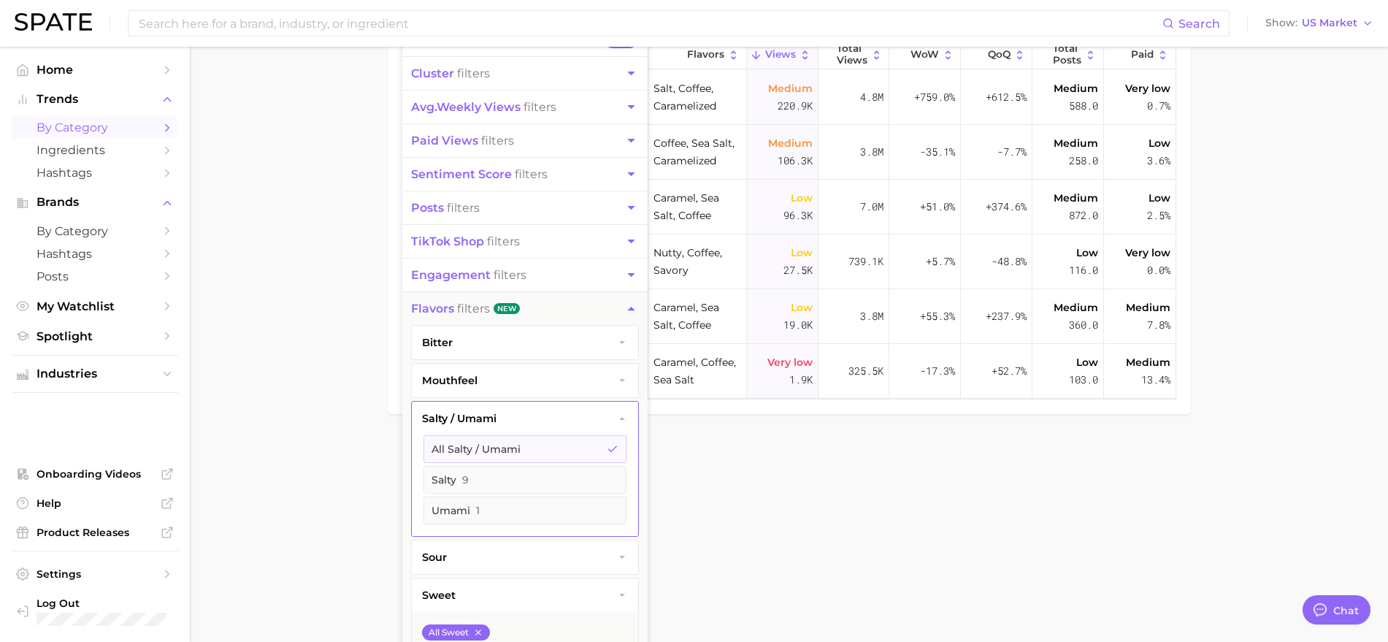
click at [452, 385] on span "mouthfeel" at bounding box center [449, 380] width 55 height 13
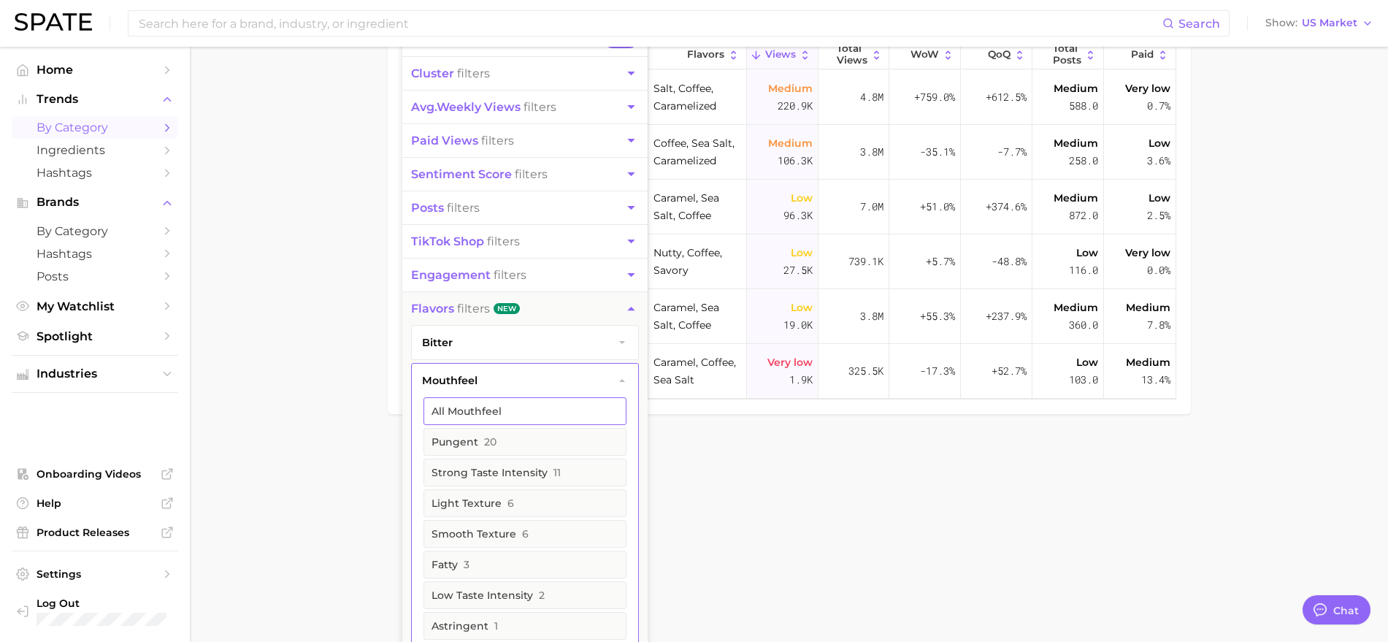
click at [458, 413] on button "All mouthfeel" at bounding box center [524, 411] width 203 height 28
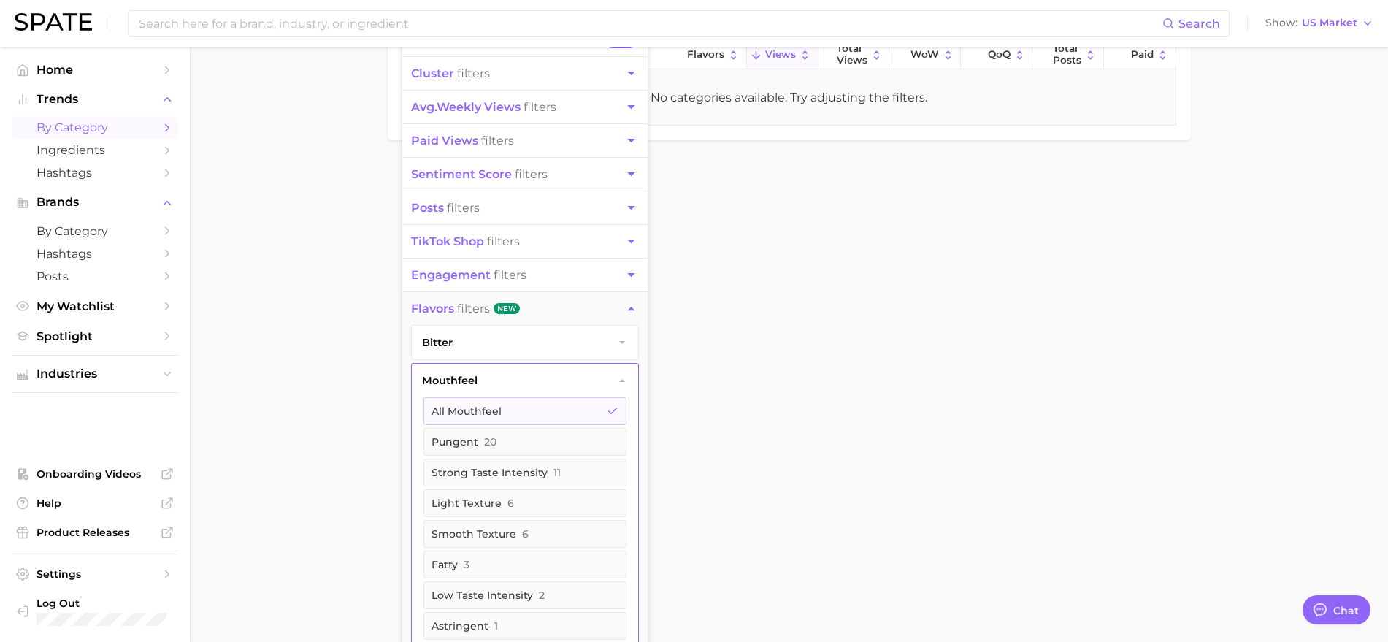
click at [446, 345] on span "bitter" at bounding box center [437, 342] width 31 height 13
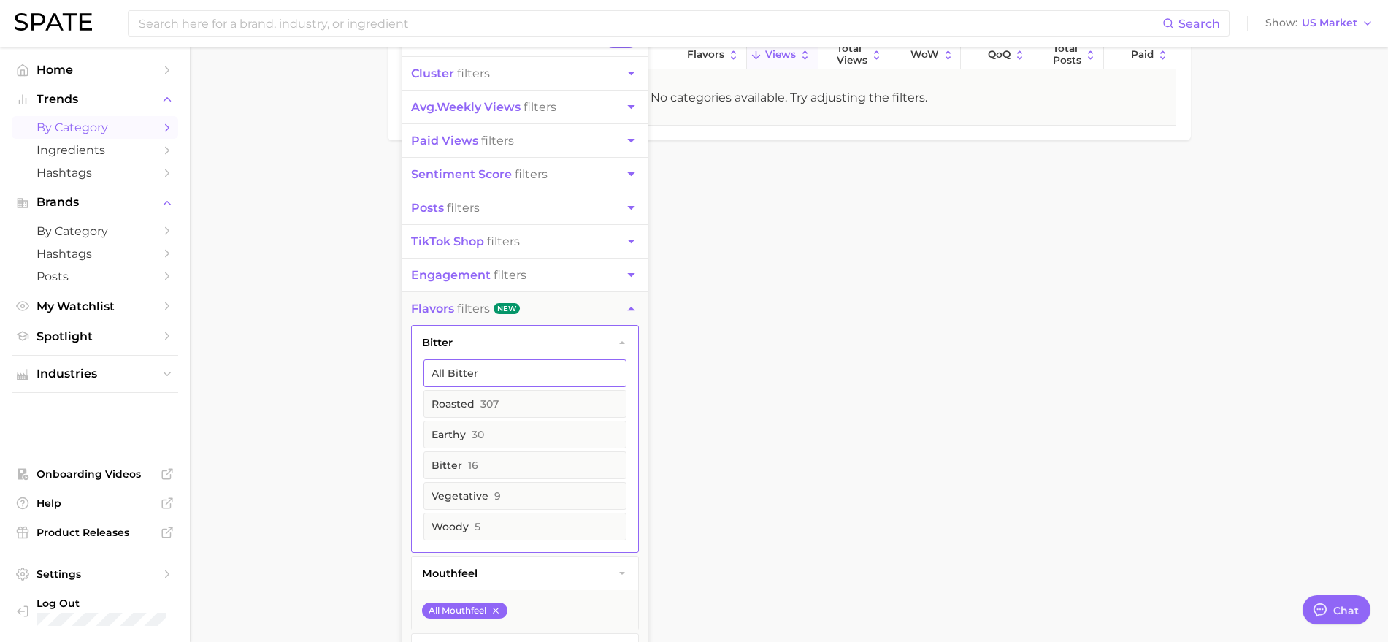
click at [445, 374] on button "All bitter" at bounding box center [524, 373] width 203 height 28
click at [357, 388] on body "Search Show US Market Home Trends by Category Ingredients Hashtags Brands by Ca…" at bounding box center [694, 138] width 1388 height 642
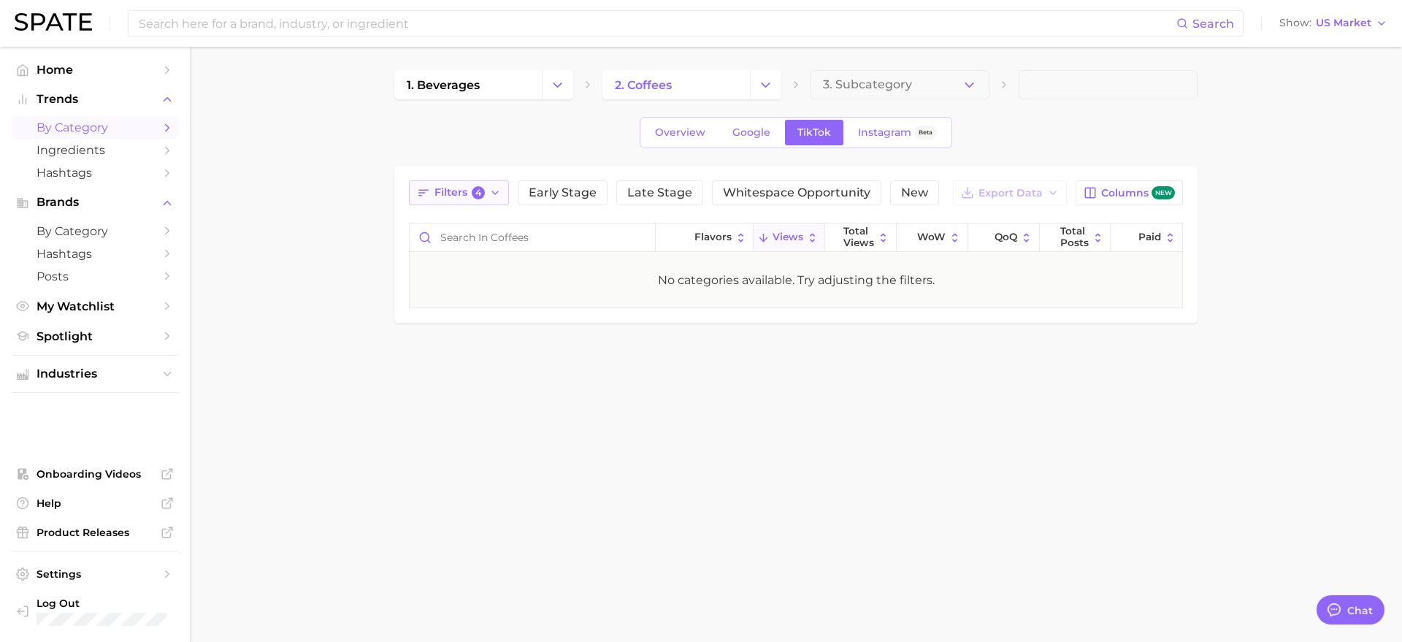
click at [485, 183] on button "Filters 4" at bounding box center [459, 192] width 100 height 25
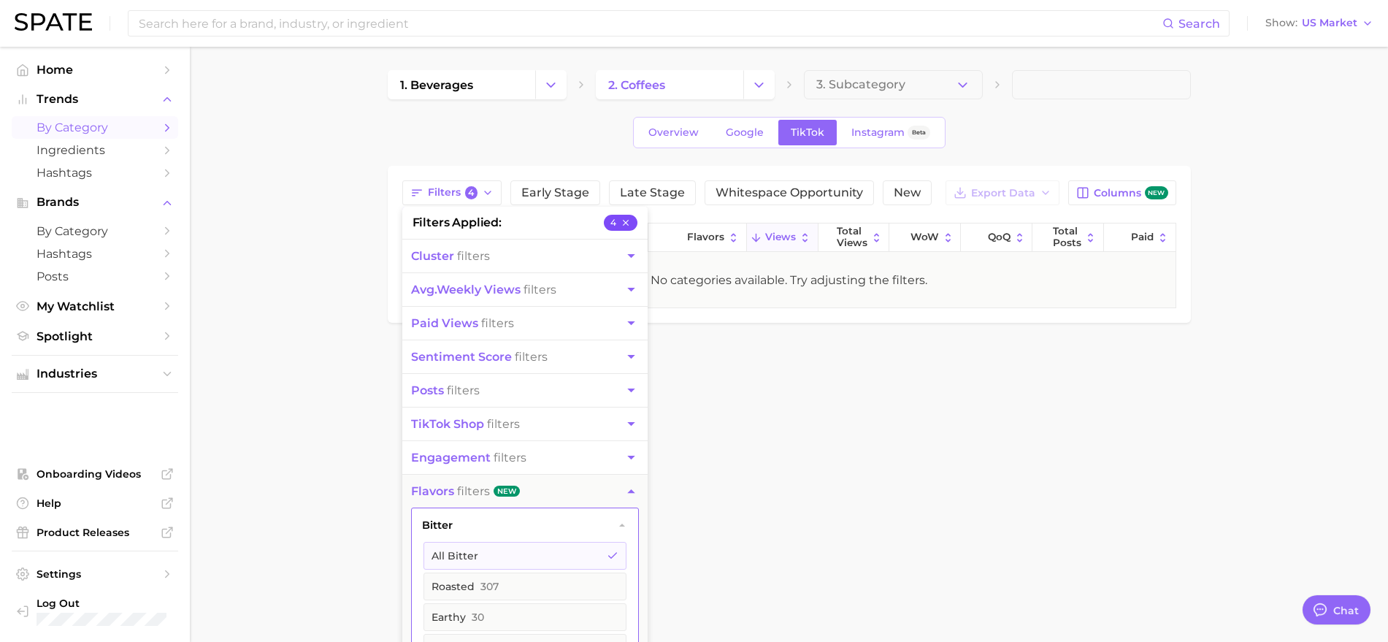
click at [621, 223] on icon "button" at bounding box center [626, 223] width 10 height 10
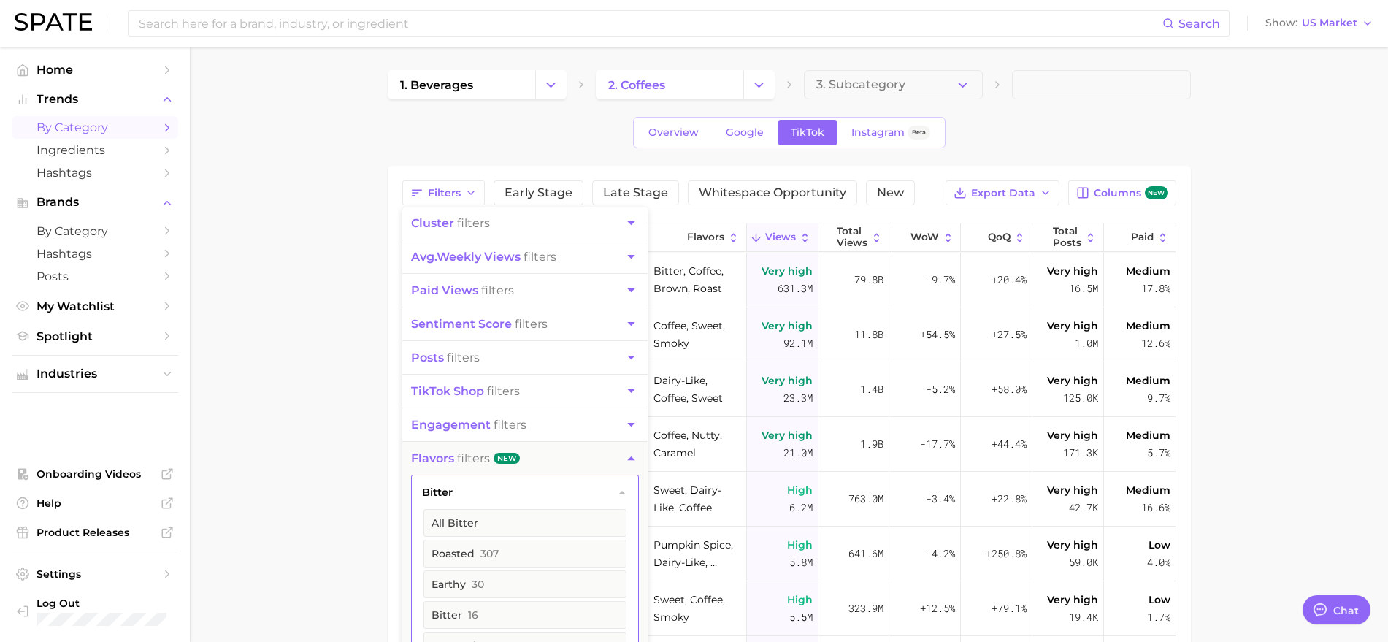
click at [369, 307] on main "1. beverages 2. coffees 3. Subcategory Overview Google TikTok Instagram Beta Fi…" at bounding box center [789, 499] width 1198 height 905
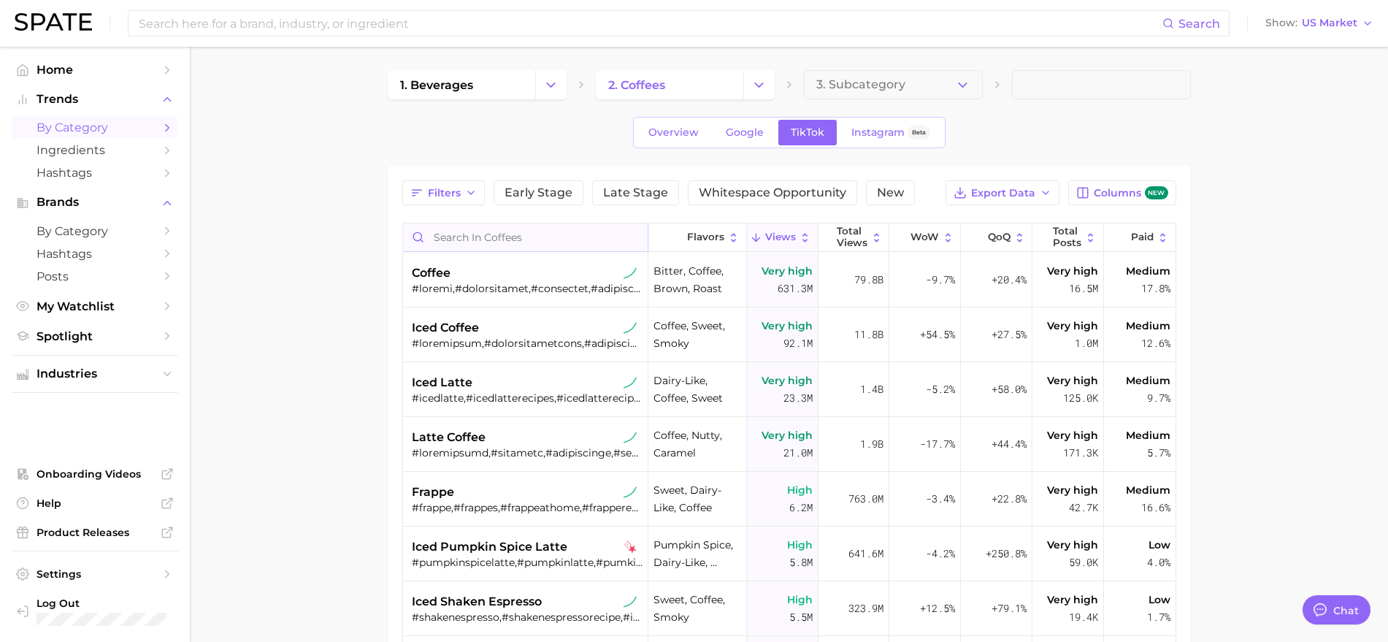
click at [459, 235] on input "Search in coffees" at bounding box center [525, 237] width 245 height 28
click at [577, 246] on input "Search in coffees" at bounding box center [525, 237] width 245 height 28
click at [456, 190] on span "Filters" at bounding box center [444, 193] width 33 height 12
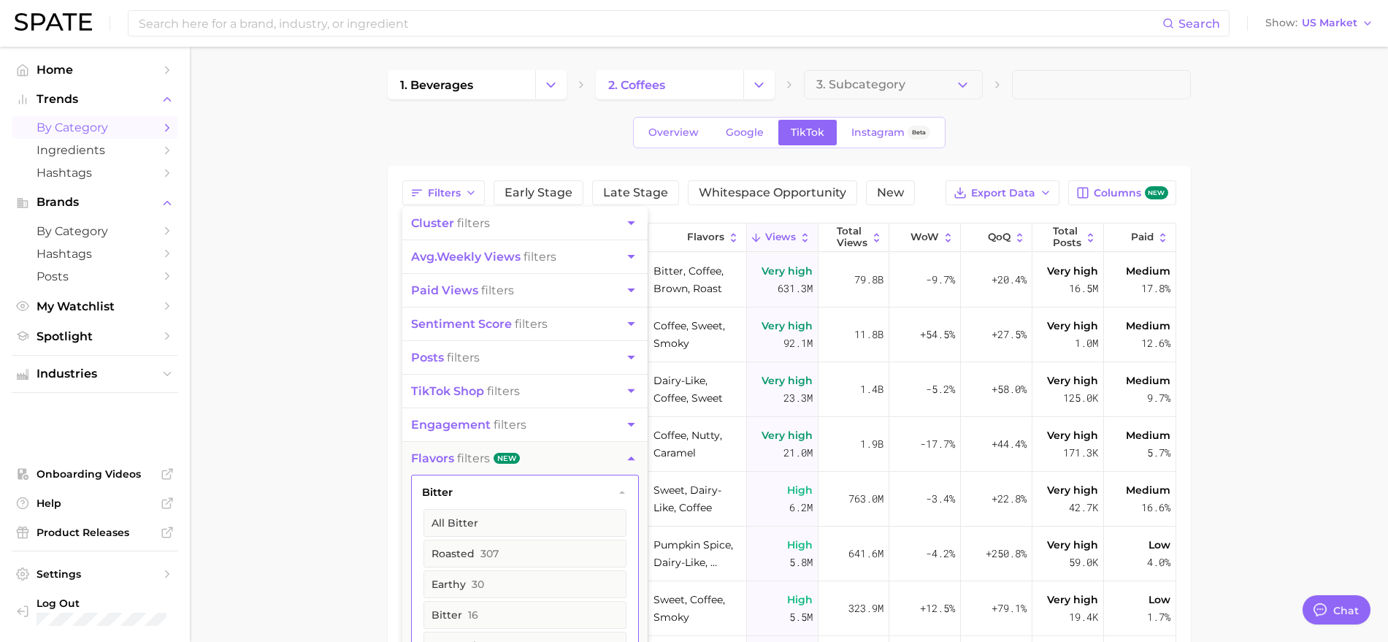
click at [626, 217] on icon "button" at bounding box center [630, 222] width 15 height 15
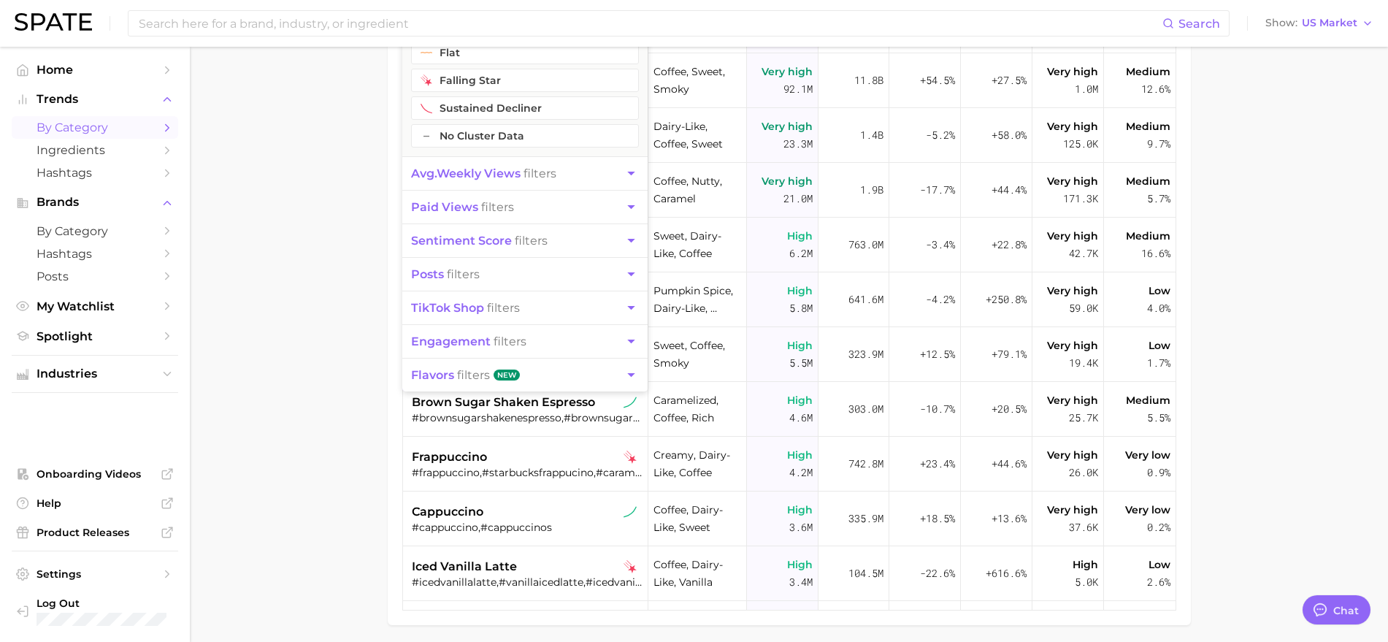
scroll to position [274, 0]
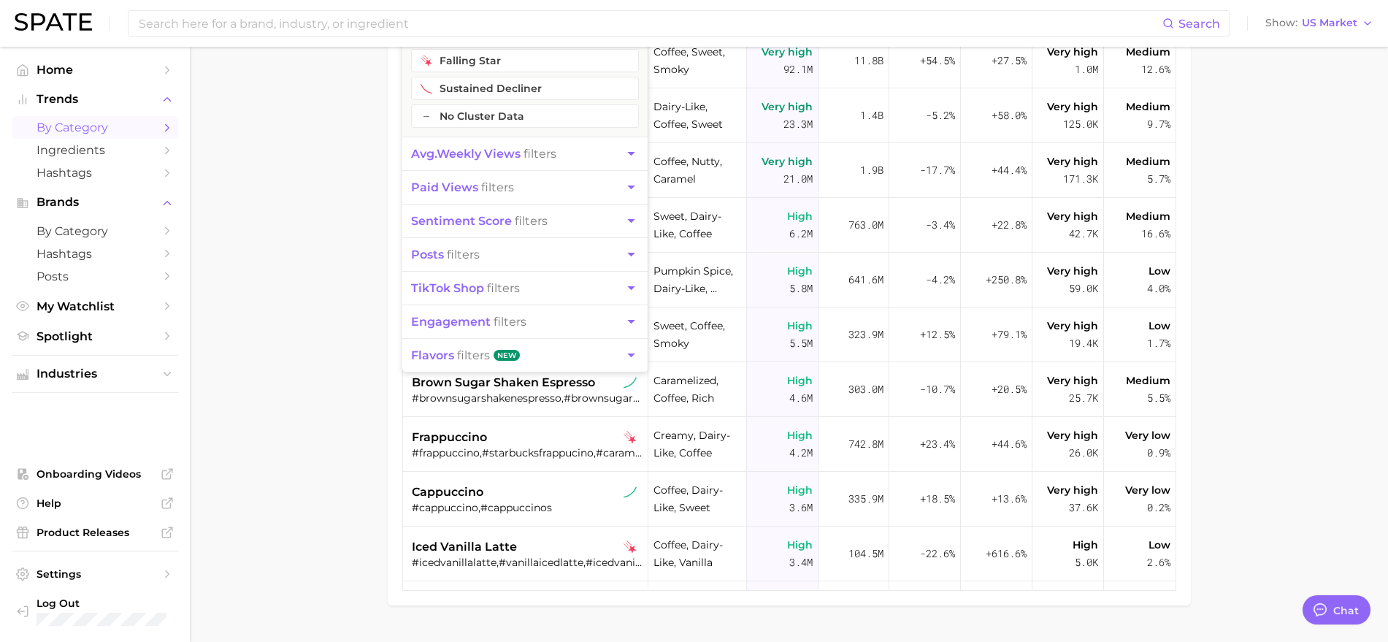
click at [553, 318] on button "engagement filters" at bounding box center [524, 321] width 245 height 33
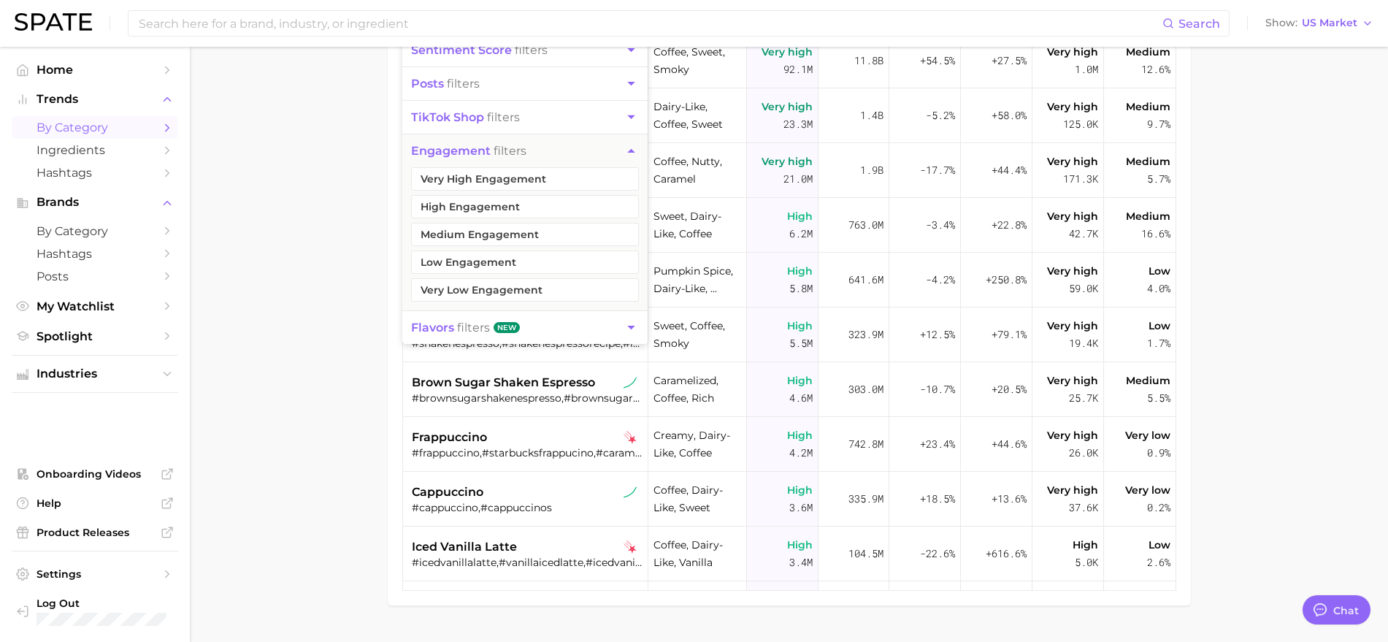
click at [472, 320] on span "flavors filters" at bounding box center [450, 327] width 79 height 14
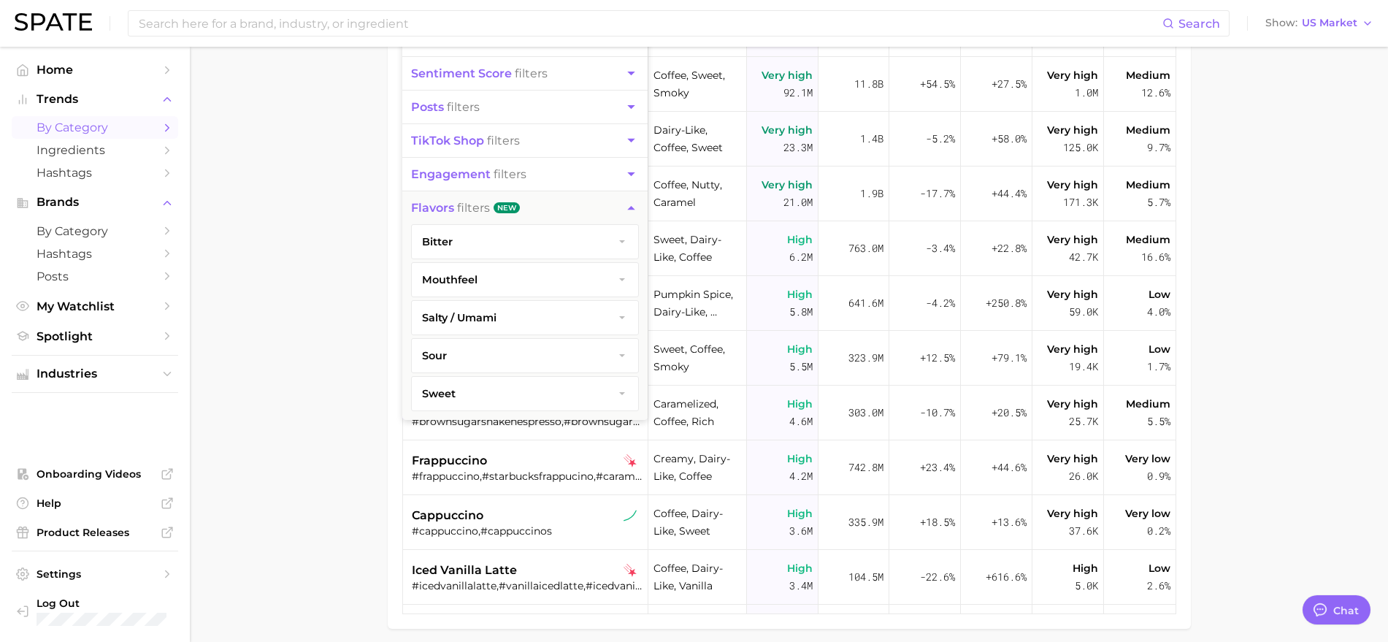
scroll to position [219, 0]
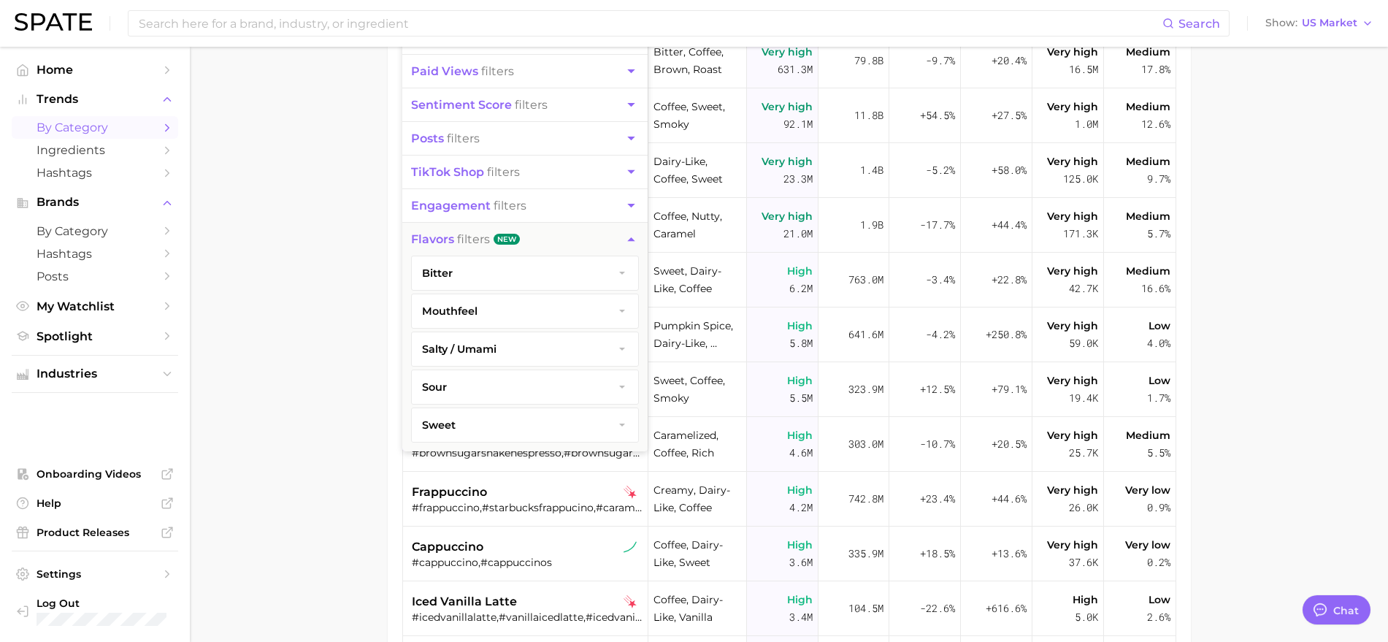
click at [289, 301] on main "1. beverages 2. coffees 3. Subcategory Overview Google TikTok Instagram Beta Fi…" at bounding box center [789, 280] width 1198 height 905
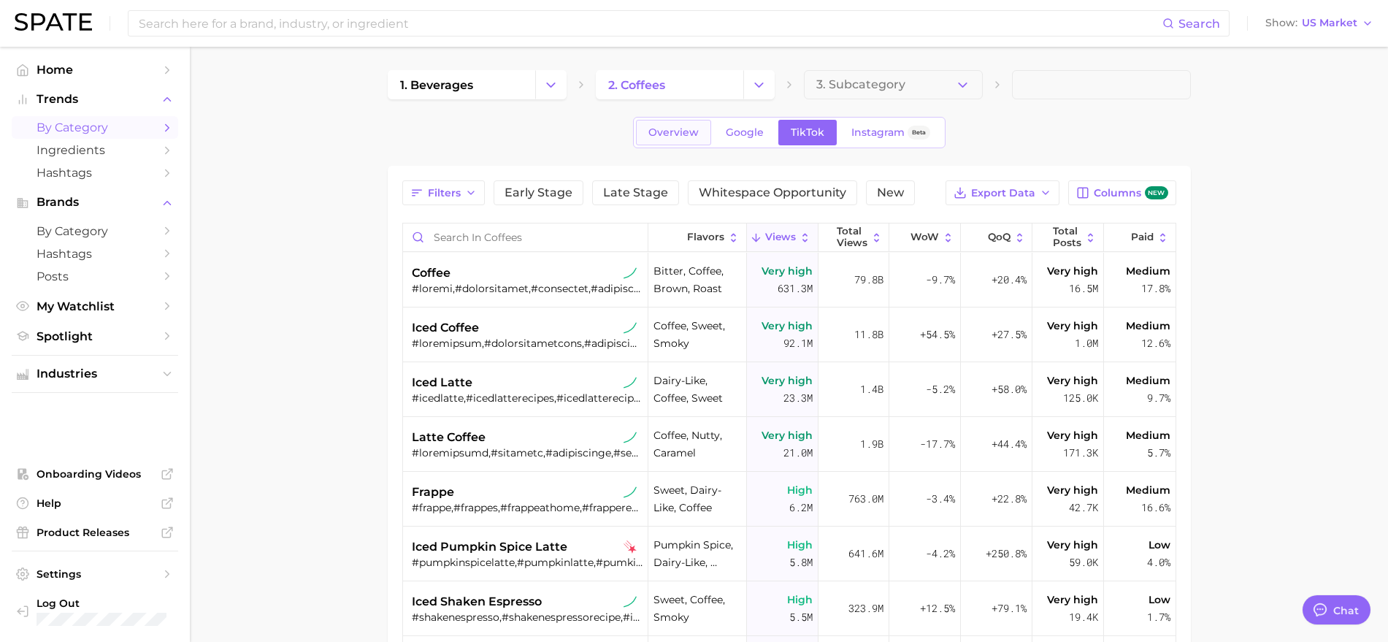
click at [668, 140] on link "Overview" at bounding box center [673, 133] width 75 height 26
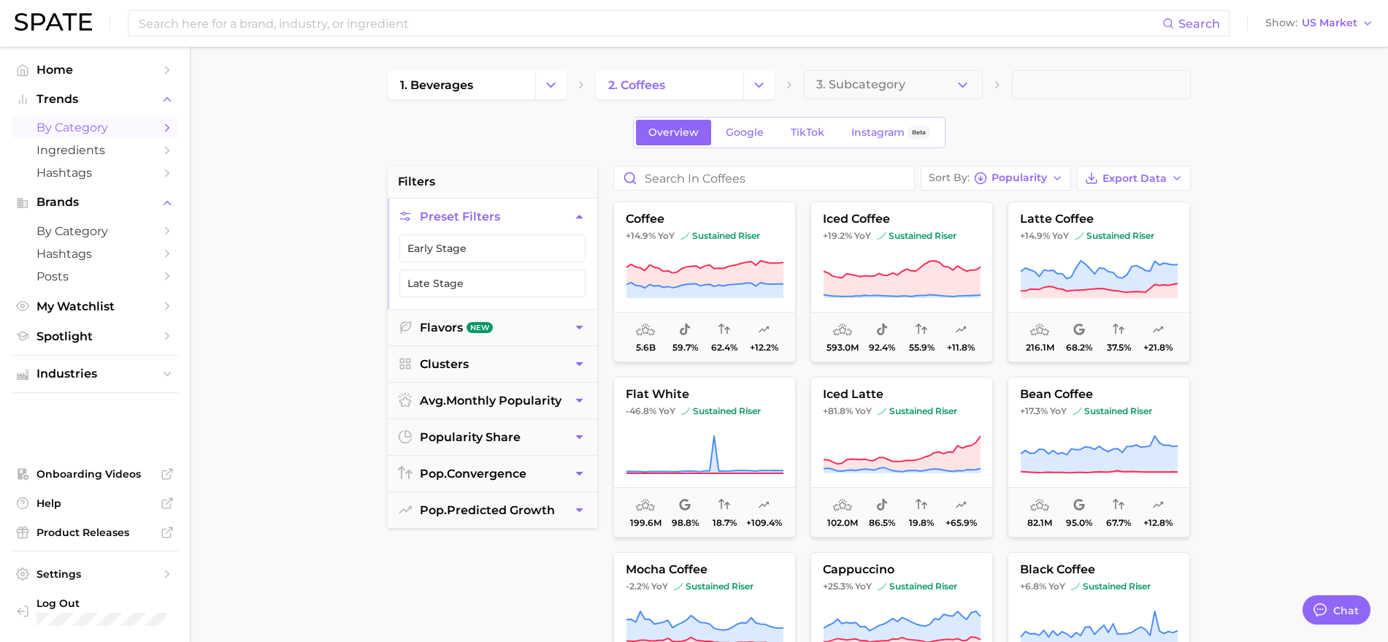
click at [467, 218] on span "Preset Filters" at bounding box center [460, 217] width 80 height 14
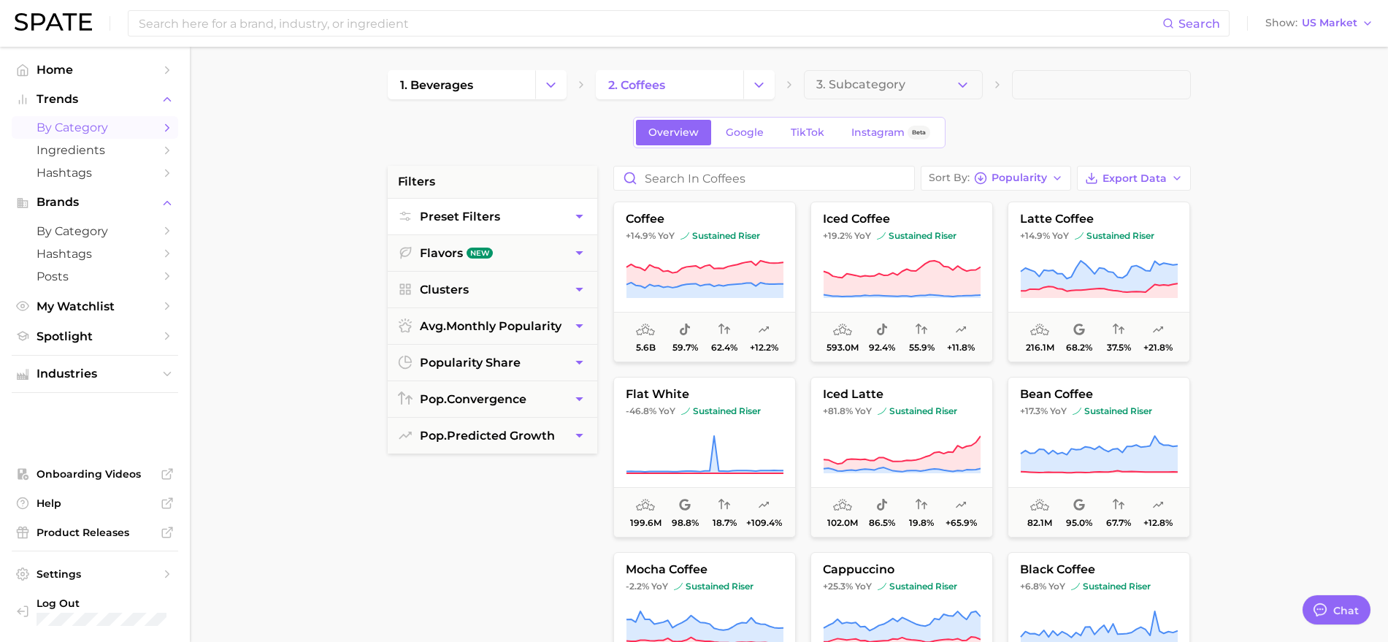
click at [468, 215] on span "Preset Filters" at bounding box center [460, 217] width 80 height 14
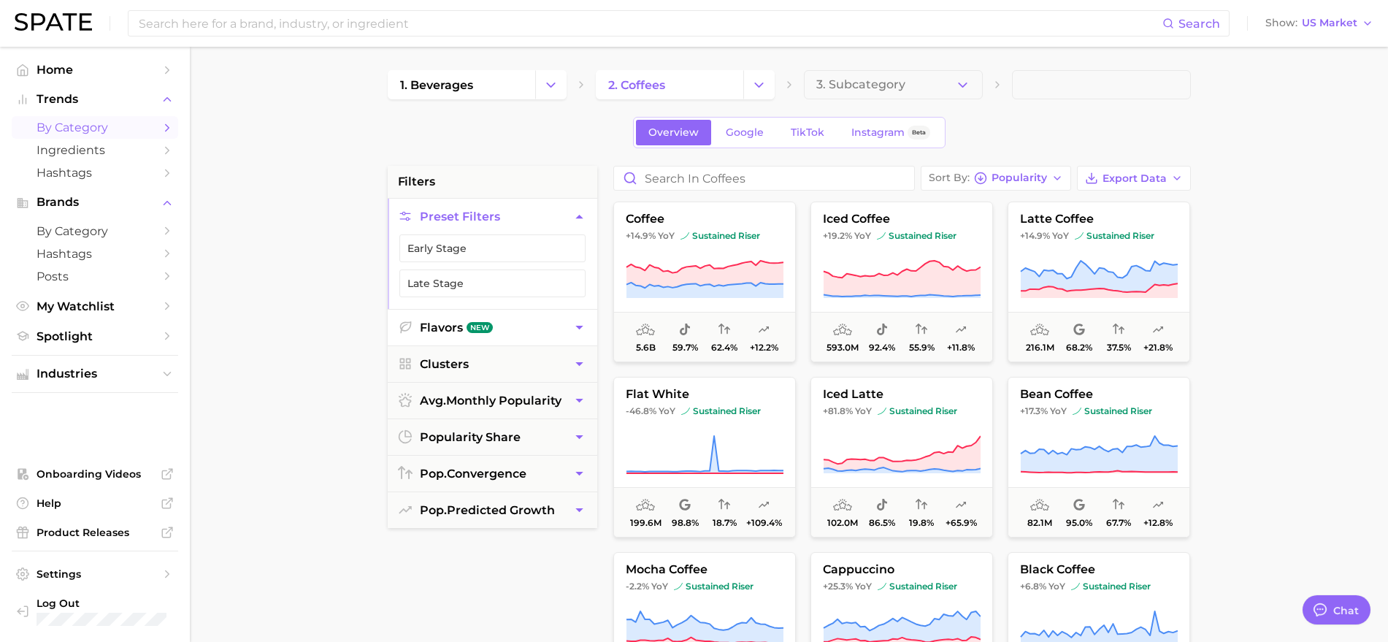
click at [427, 321] on button "Flavors New" at bounding box center [493, 328] width 210 height 36
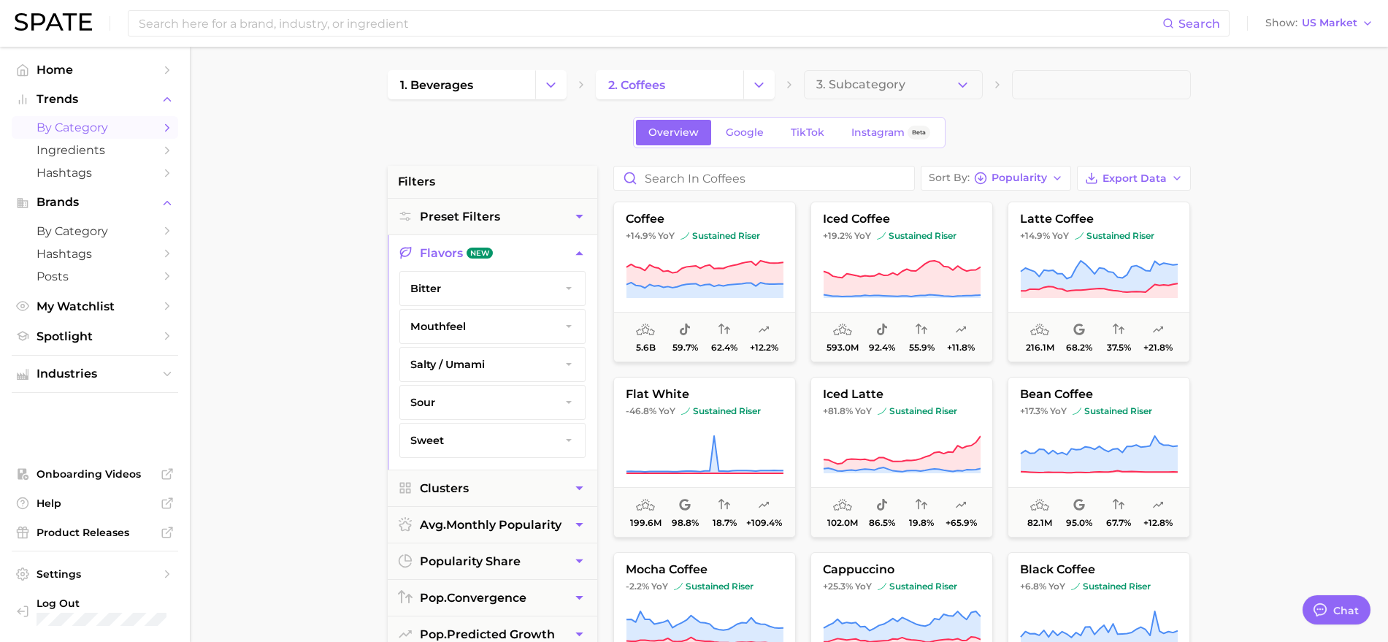
click at [349, 339] on main "1. beverages 2. coffees 3. Subcategory Overview Google TikTok Instagram Beta fi…" at bounding box center [789, 600] width 1198 height 1107
click at [654, 174] on input "Search in coffees" at bounding box center [764, 177] width 300 height 23
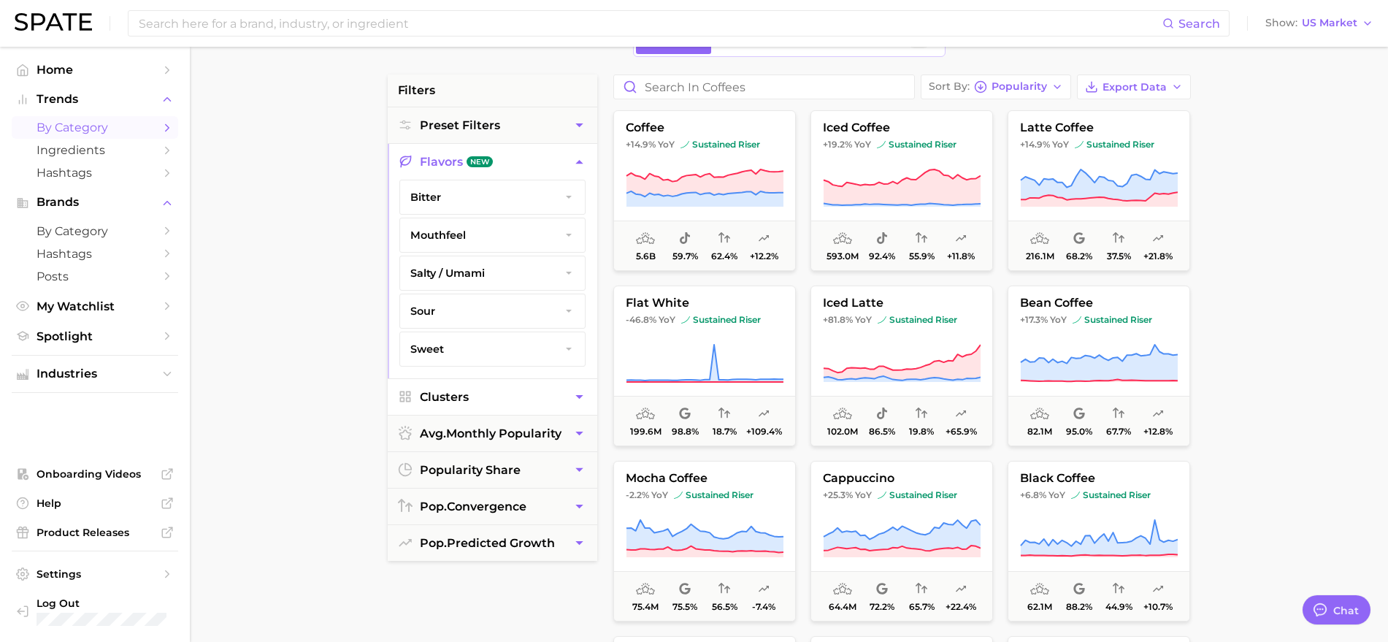
click at [506, 398] on button "Clusters" at bounding box center [493, 397] width 210 height 36
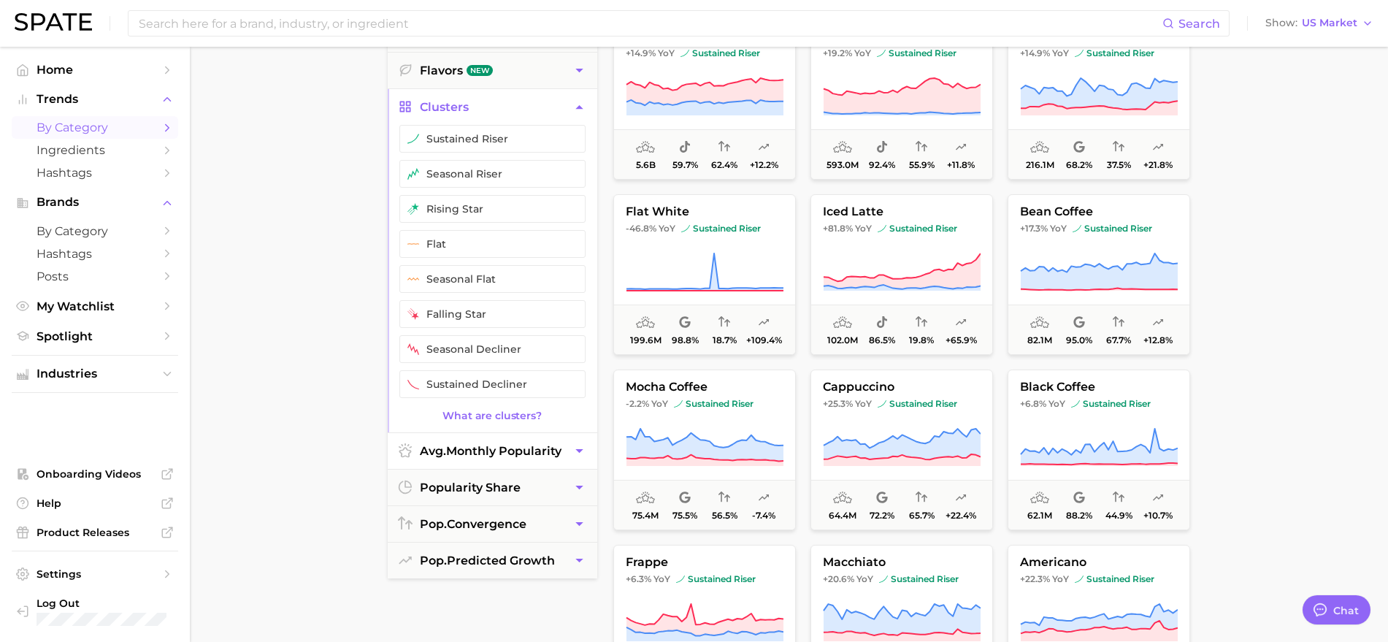
scroll to position [0, 0]
